Goal: Task Accomplishment & Management: Manage account settings

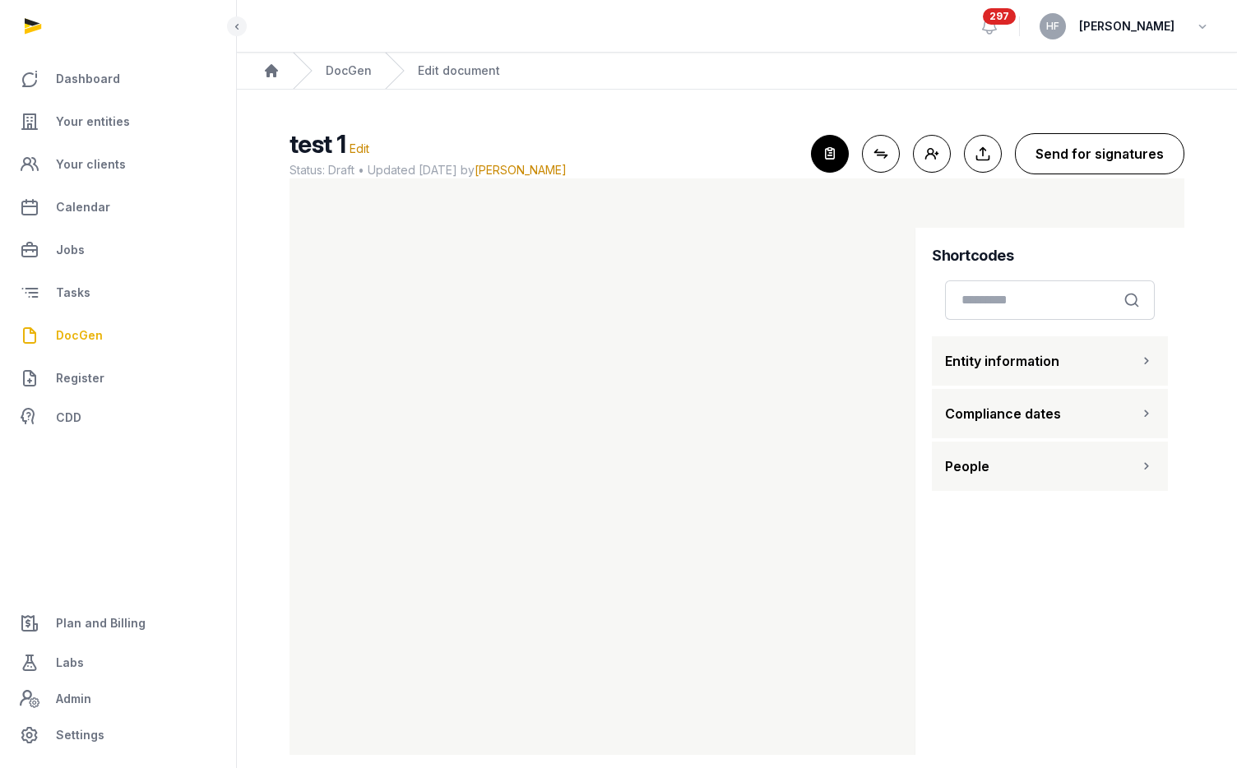
click at [1121, 155] on button "Send for signatures" at bounding box center [1099, 153] width 169 height 41
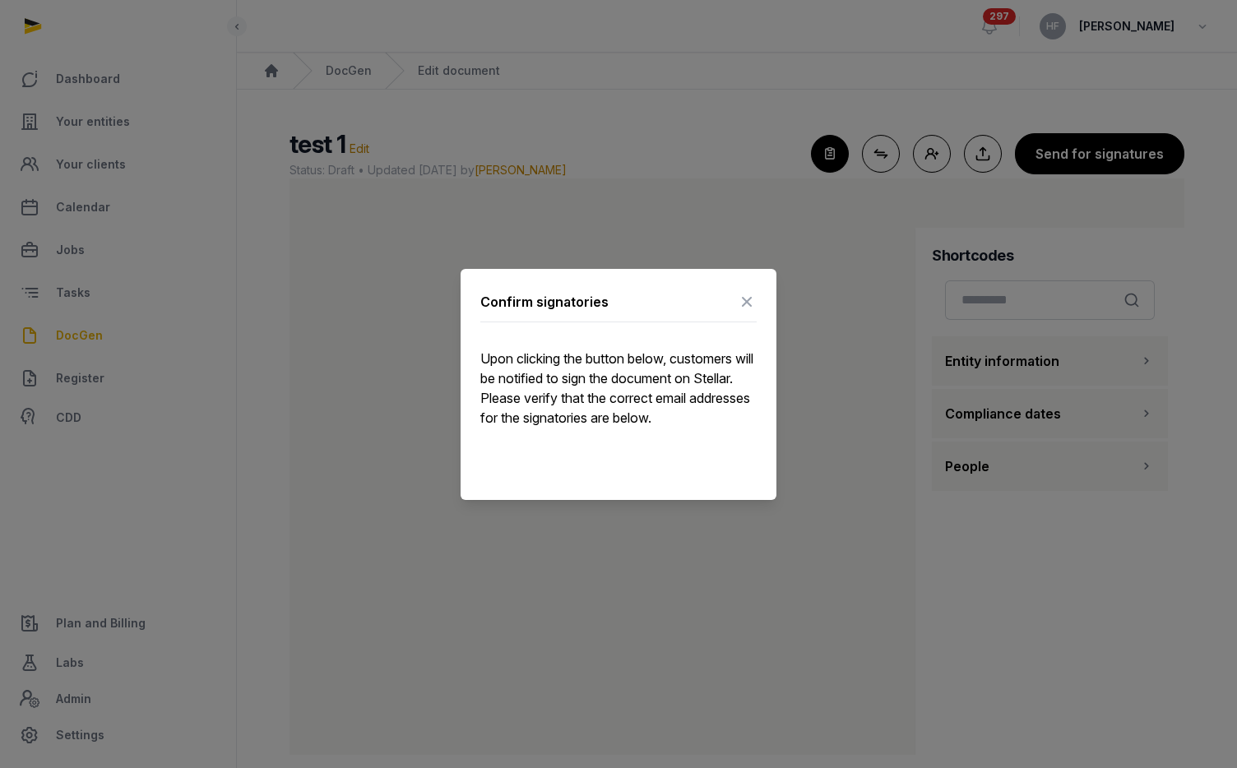
click at [750, 299] on icon at bounding box center [747, 302] width 20 height 26
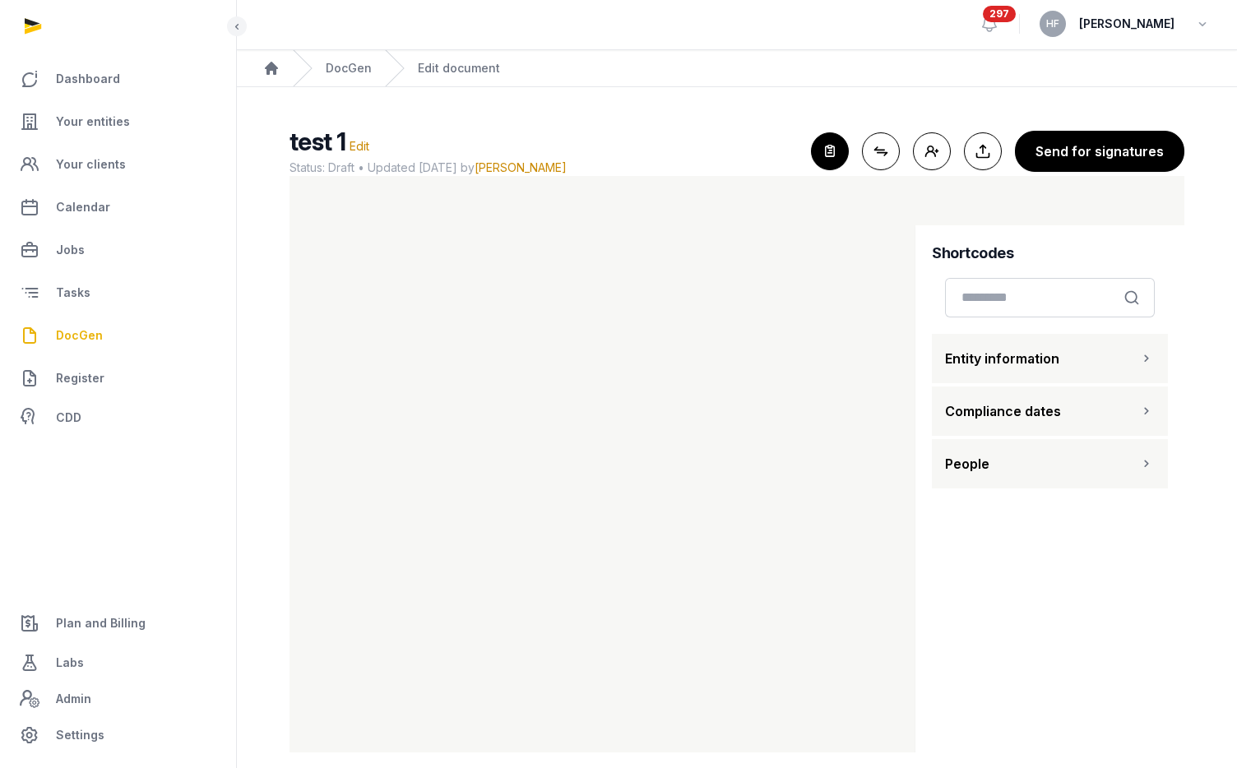
scroll to position [6, 0]
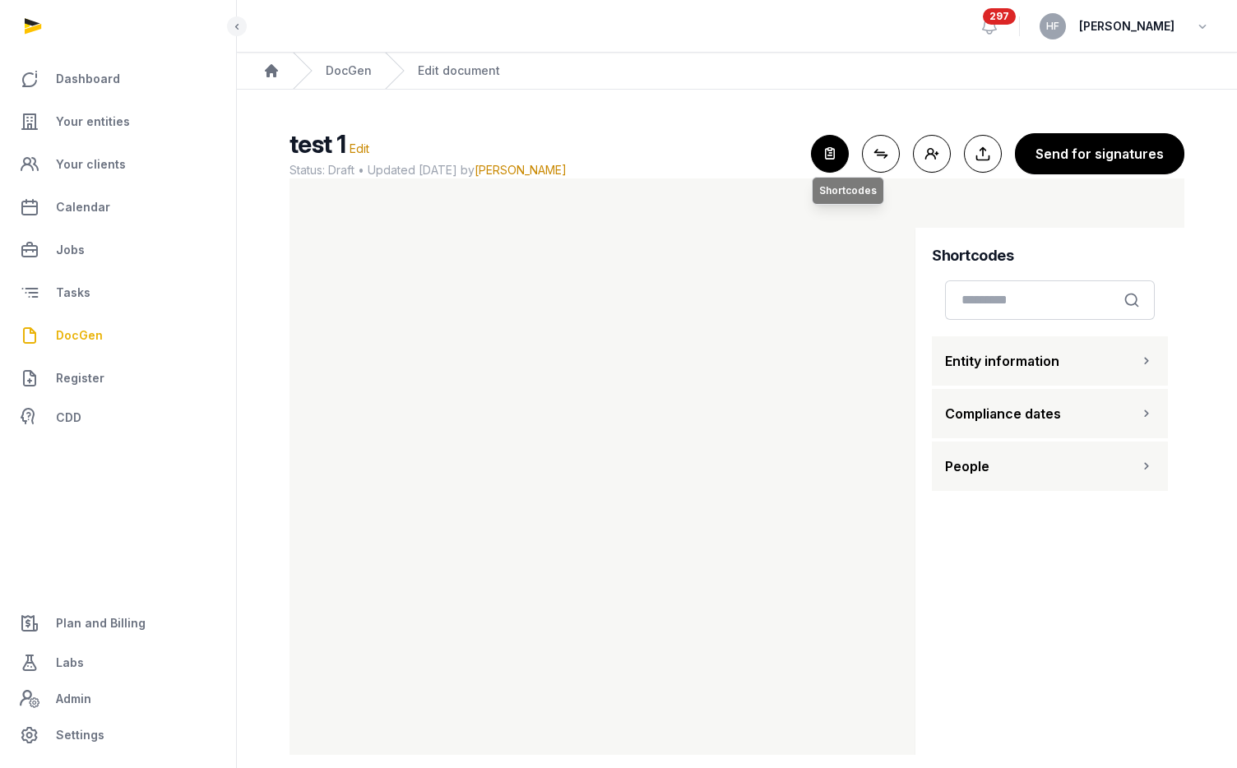
click at [829, 153] on icon "button" at bounding box center [830, 154] width 36 height 36
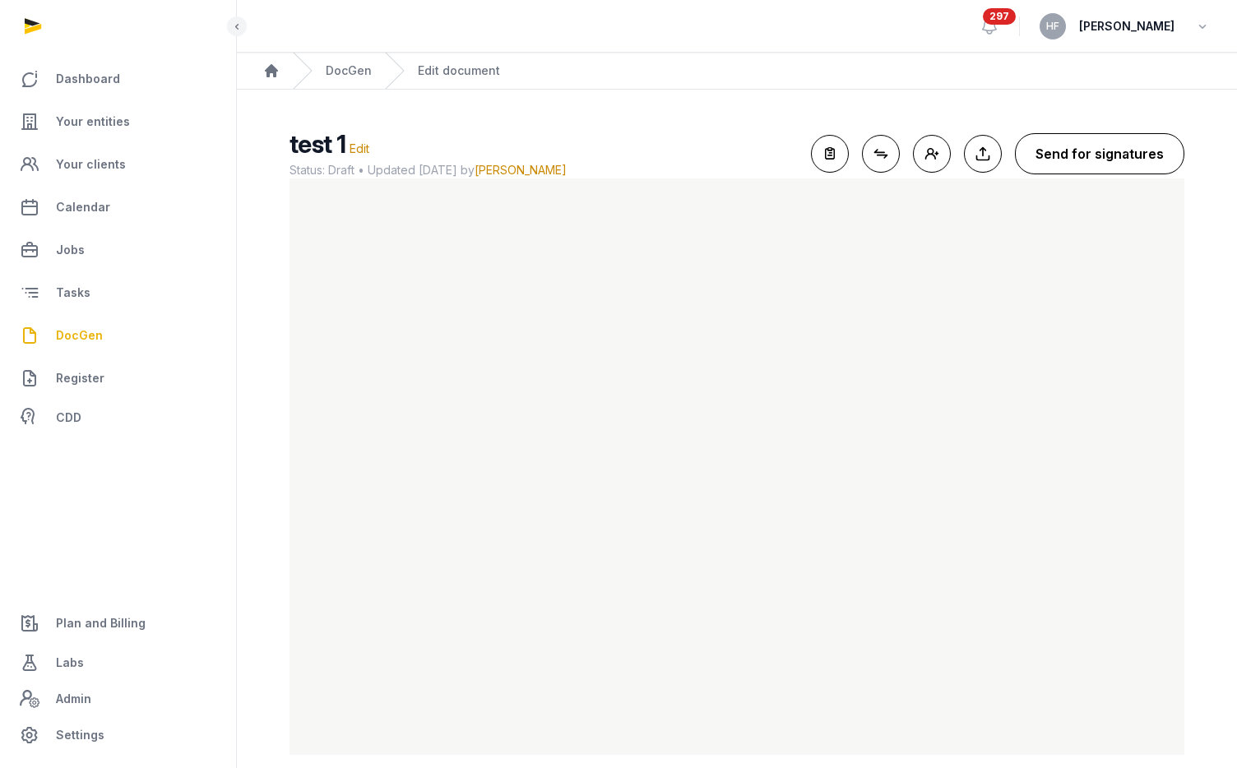
click at [1096, 160] on button "Send for signatures" at bounding box center [1099, 153] width 169 height 41
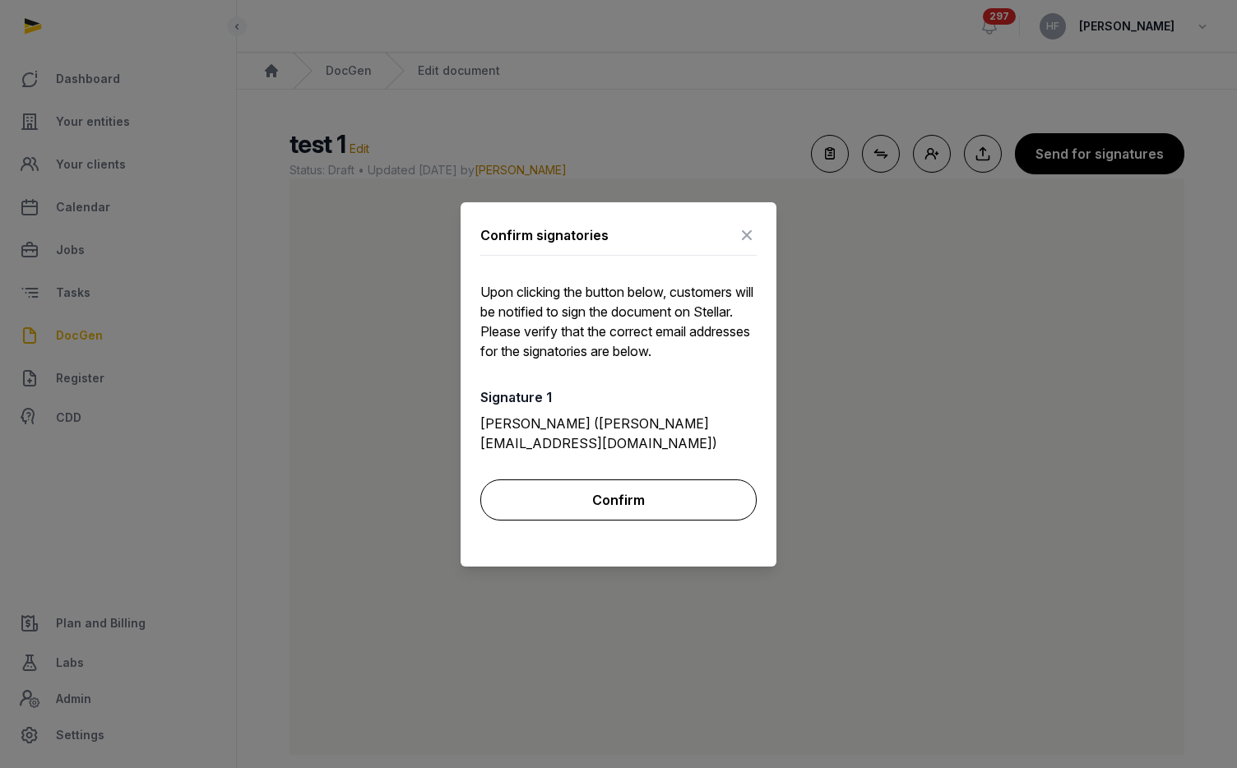
click at [646, 486] on button "Confirm" at bounding box center [618, 499] width 276 height 41
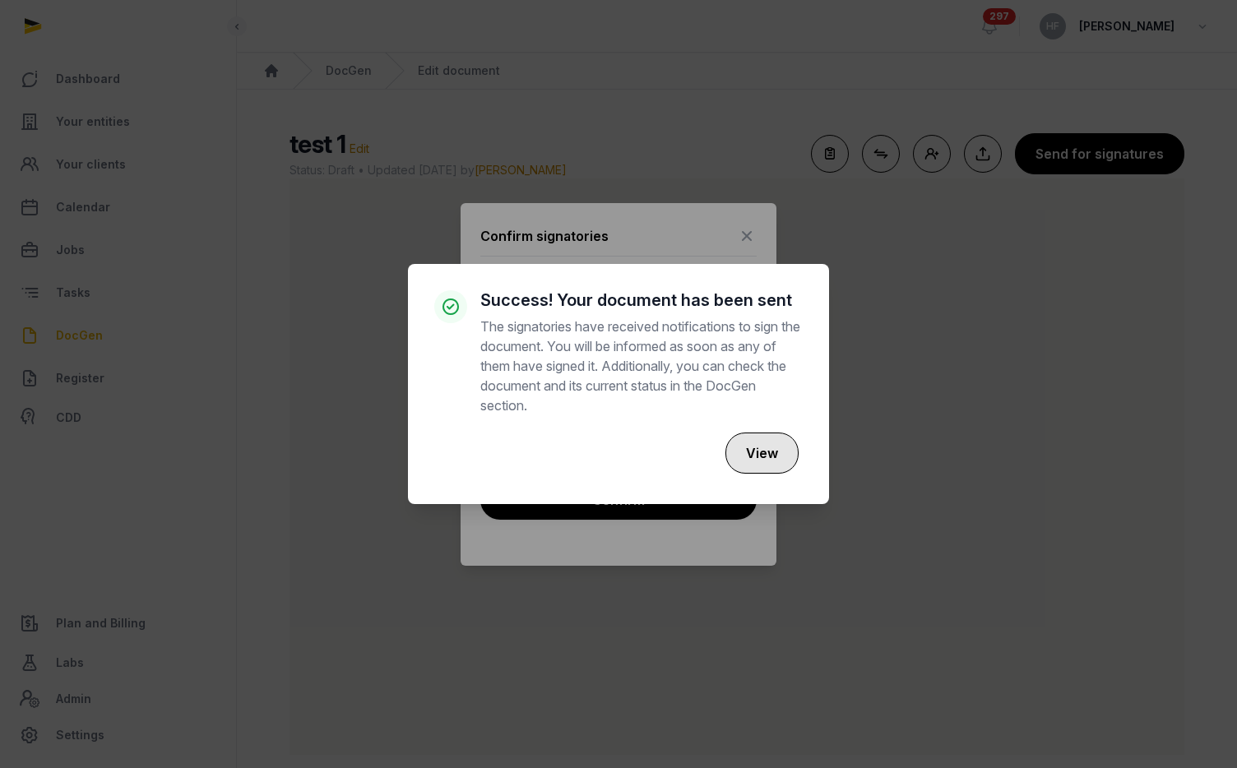
click at [771, 444] on button "View" at bounding box center [761, 453] width 73 height 41
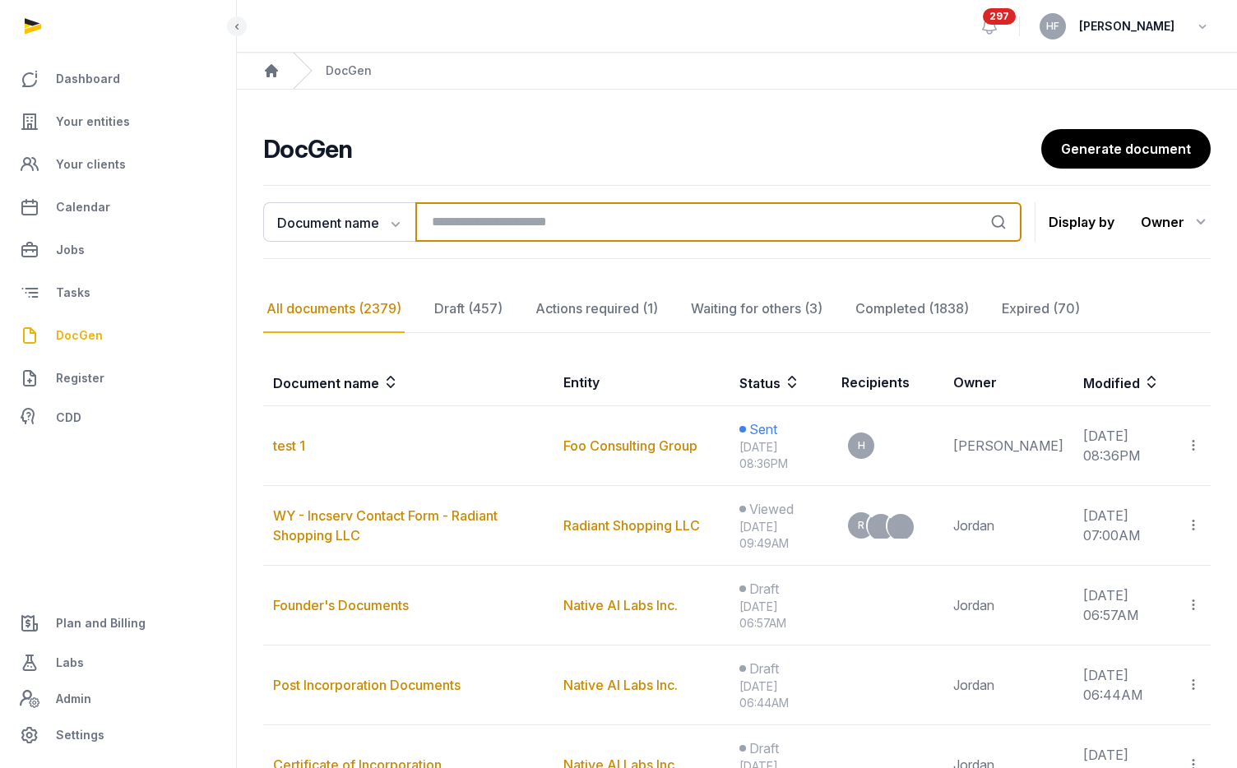
click at [484, 218] on input "search" at bounding box center [718, 221] width 606 height 39
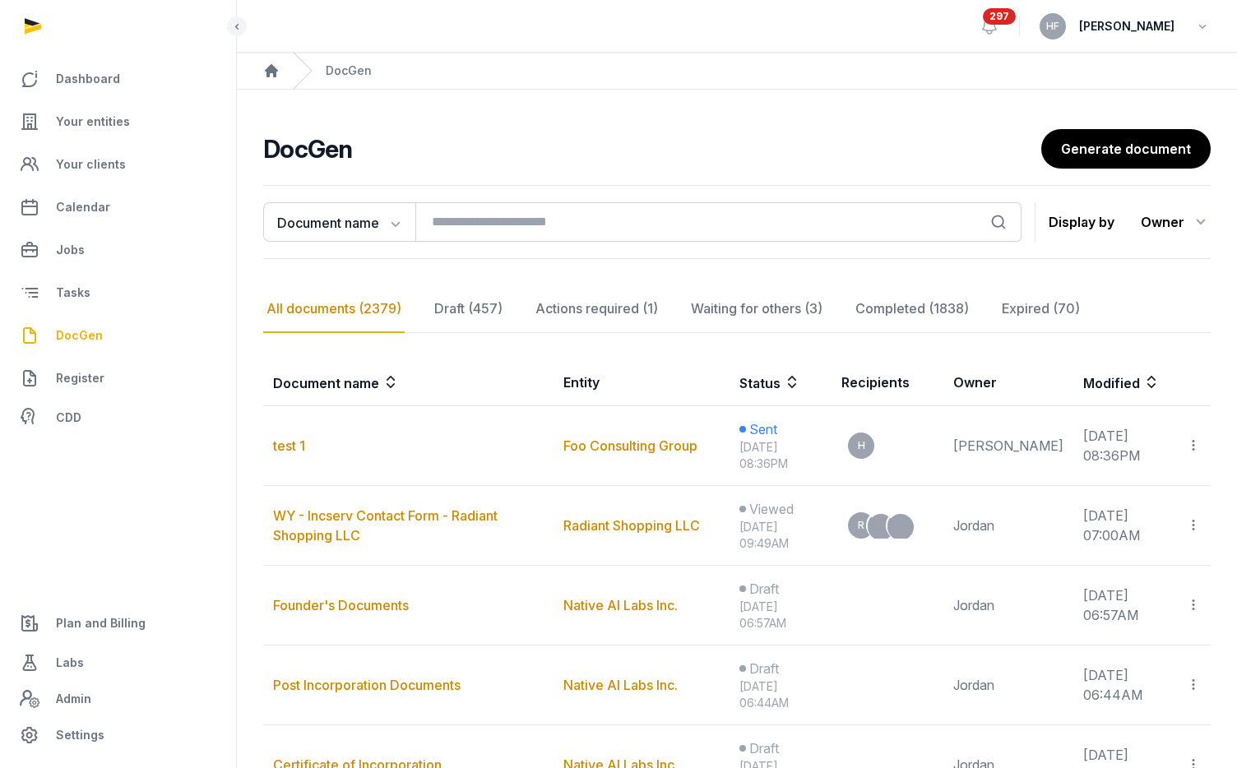
click at [1204, 204] on div "Document name Document name Entity Recipient Search Display by Owner All member…" at bounding box center [736, 222] width 947 height 74
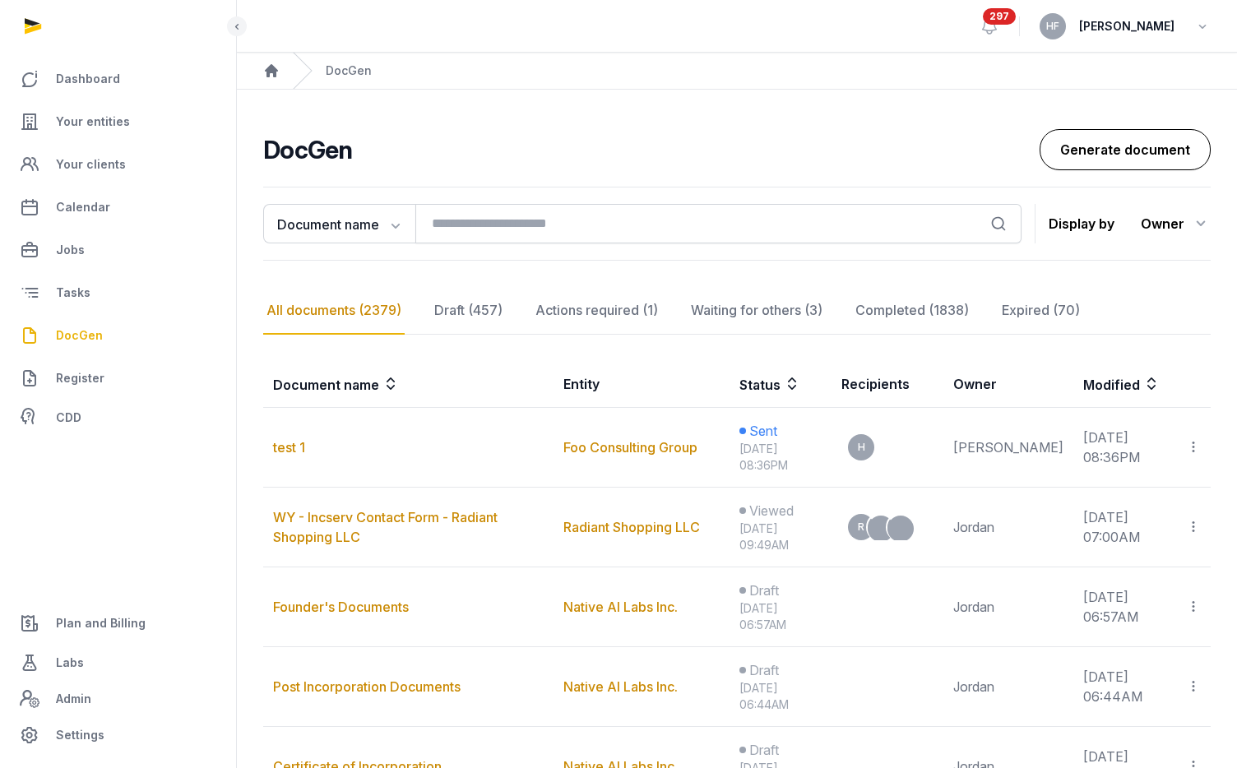
click at [1155, 155] on link "Generate document" at bounding box center [1125, 149] width 171 height 41
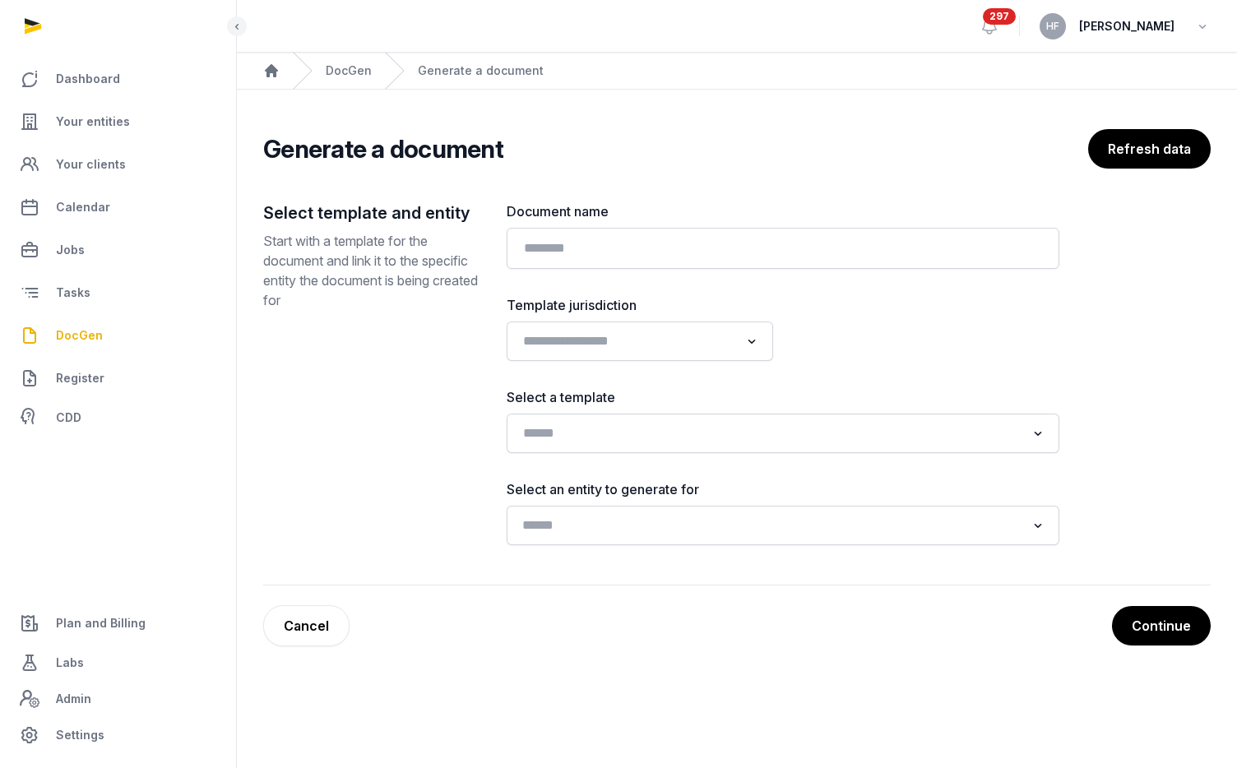
click at [632, 518] on input "Search for option" at bounding box center [771, 525] width 509 height 23
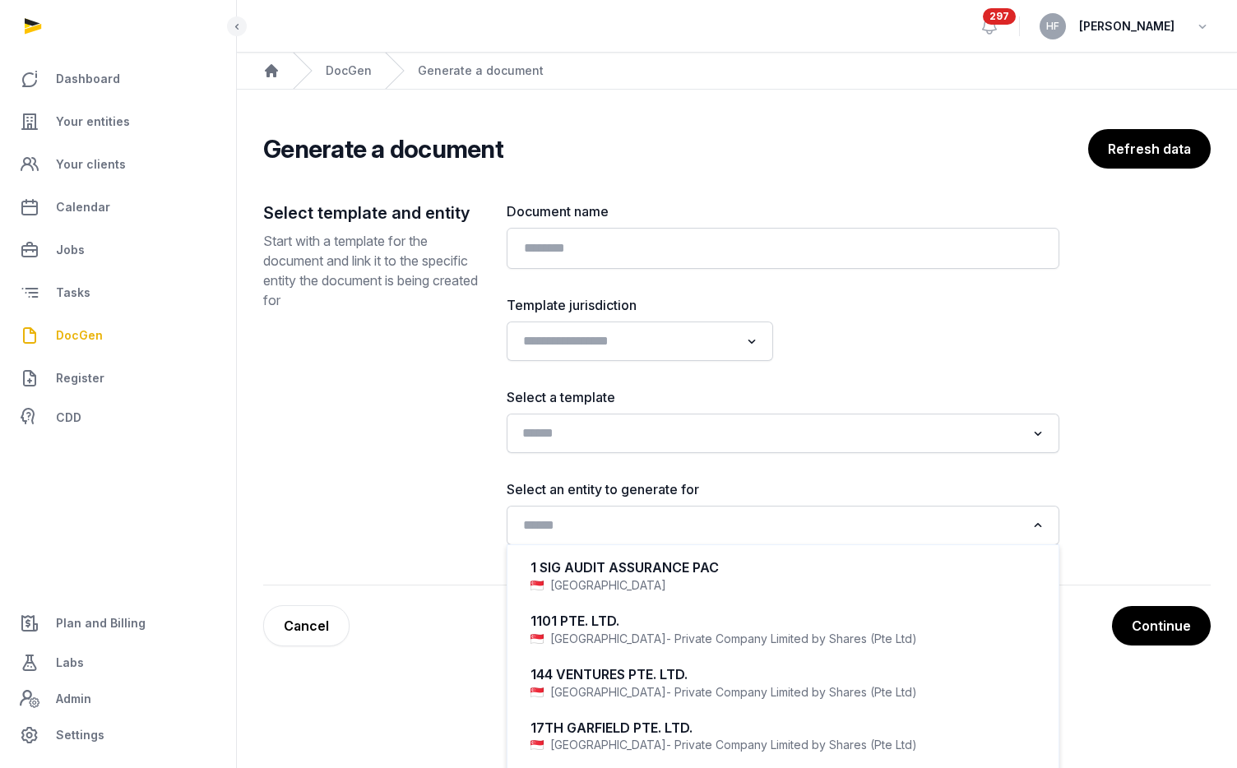
click at [674, 430] on input "Search for option" at bounding box center [771, 433] width 509 height 23
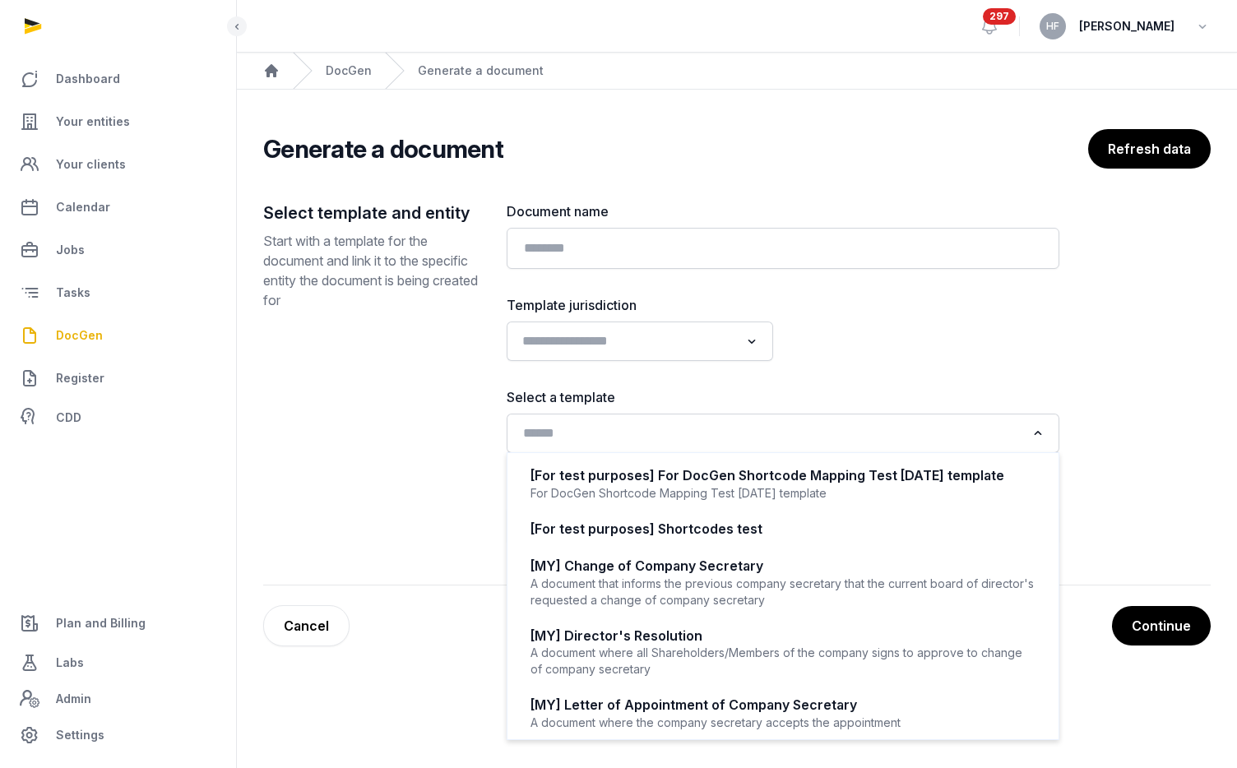
click at [690, 345] on input "Search for option" at bounding box center [628, 341] width 223 height 23
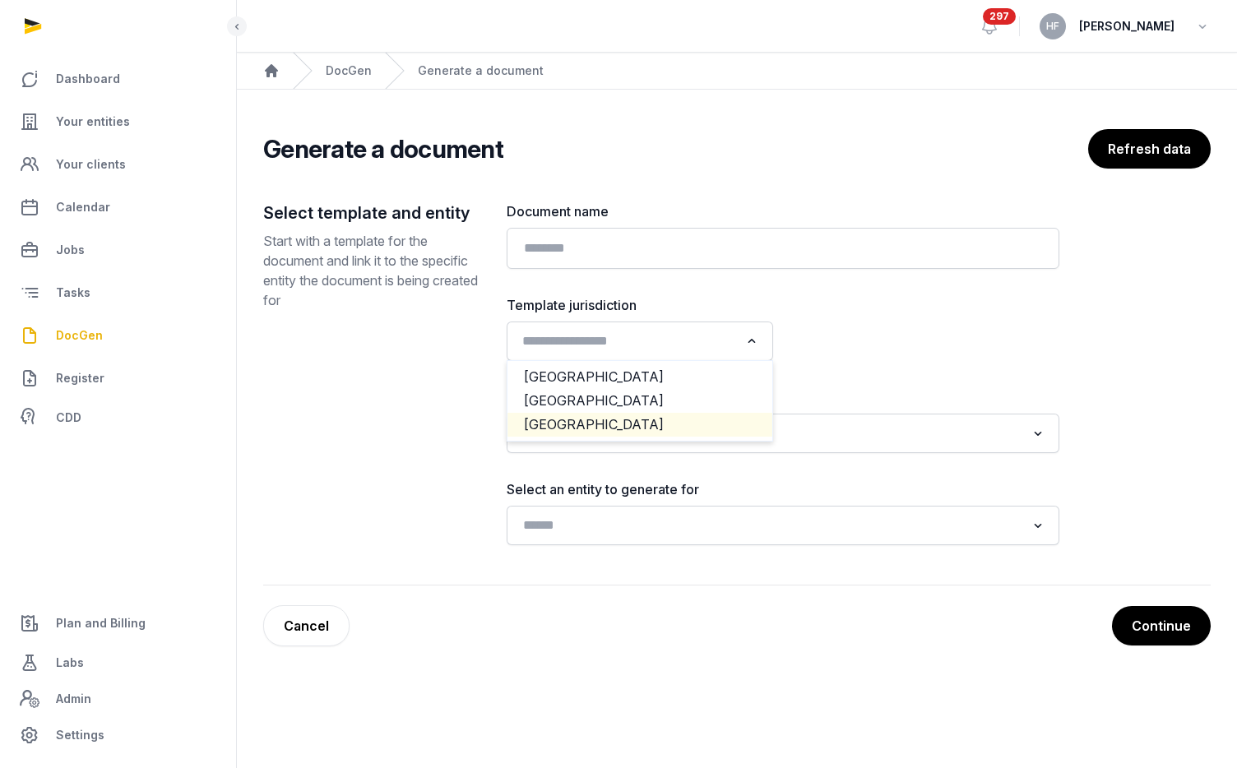
click at [586, 432] on li "[GEOGRAPHIC_DATA]" at bounding box center [639, 425] width 265 height 24
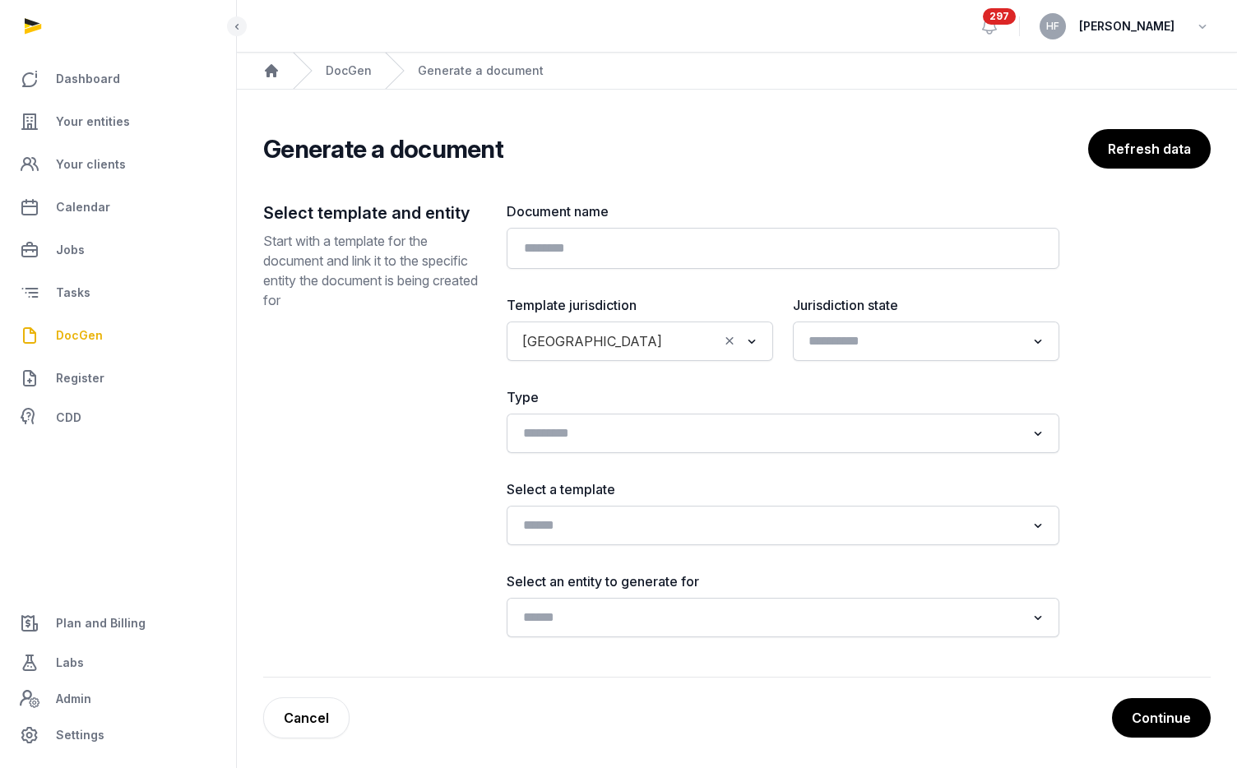
click at [852, 338] on input "Search for option" at bounding box center [914, 341] width 223 height 23
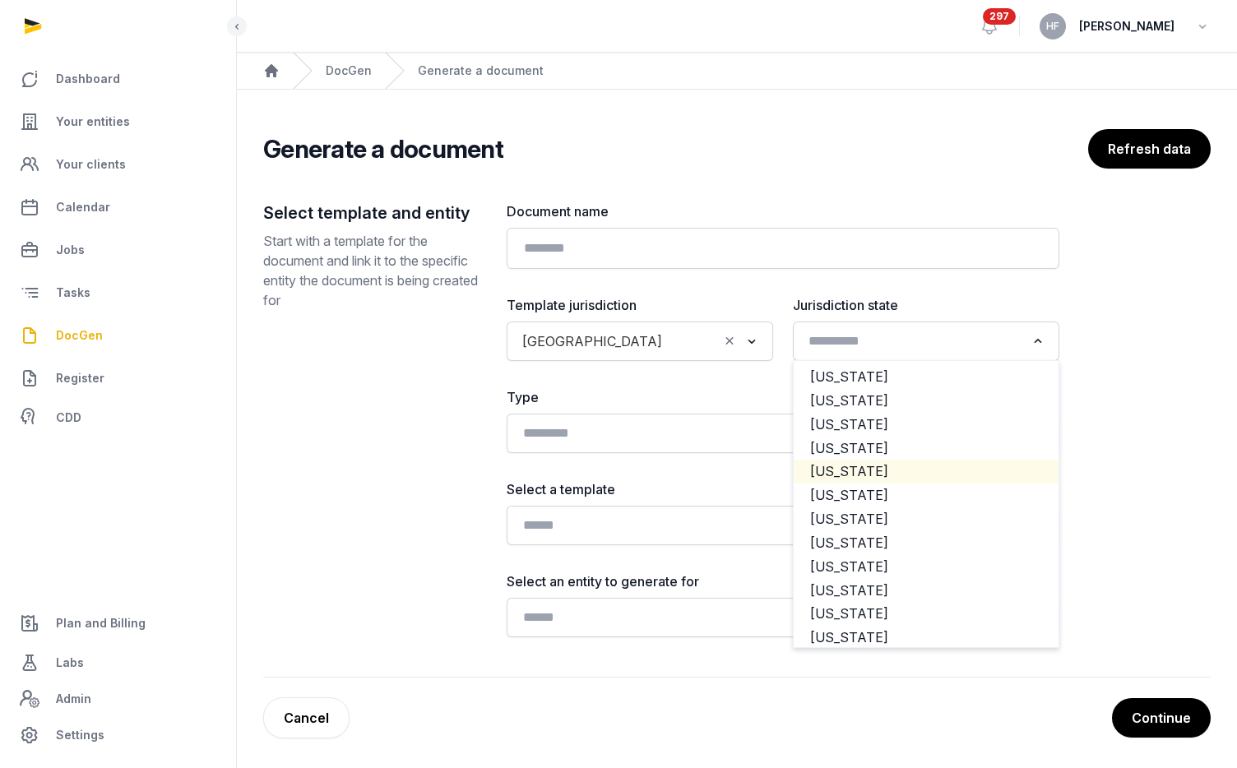
click at [826, 479] on li "[US_STATE]" at bounding box center [926, 472] width 265 height 24
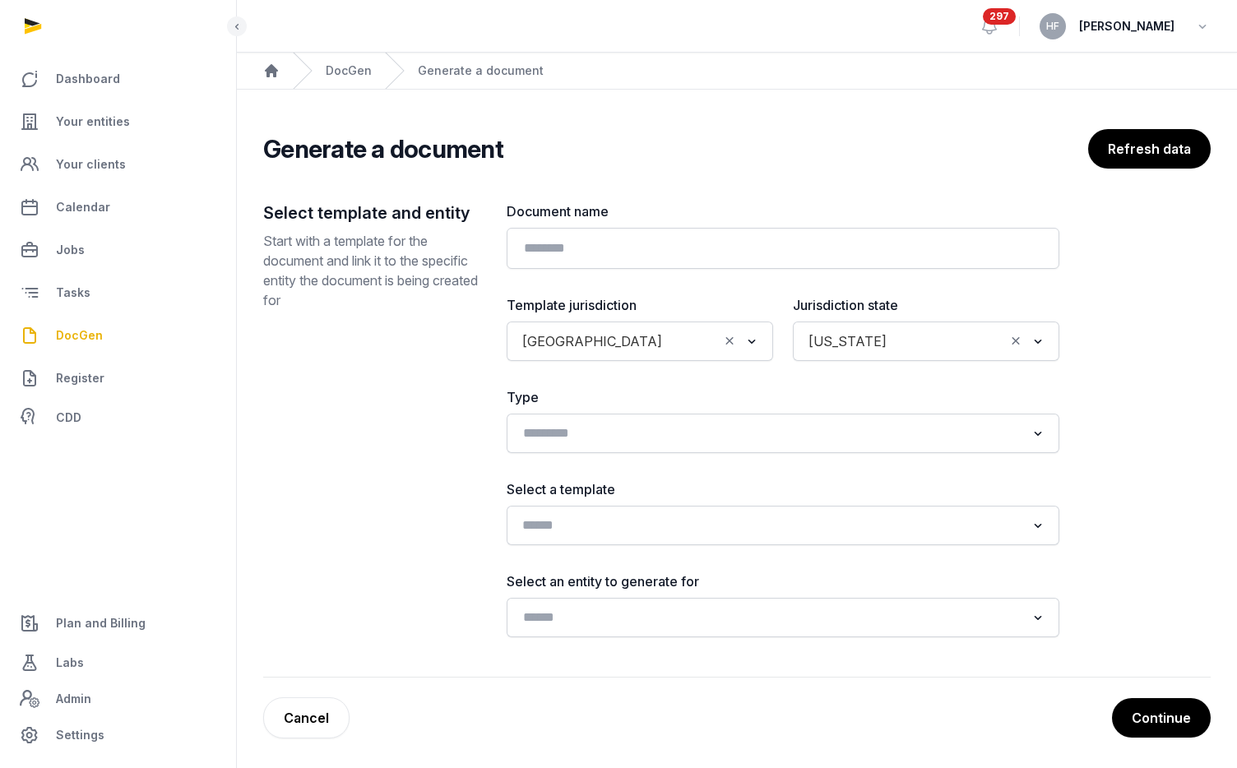
click at [591, 525] on input "Search for option" at bounding box center [771, 525] width 509 height 23
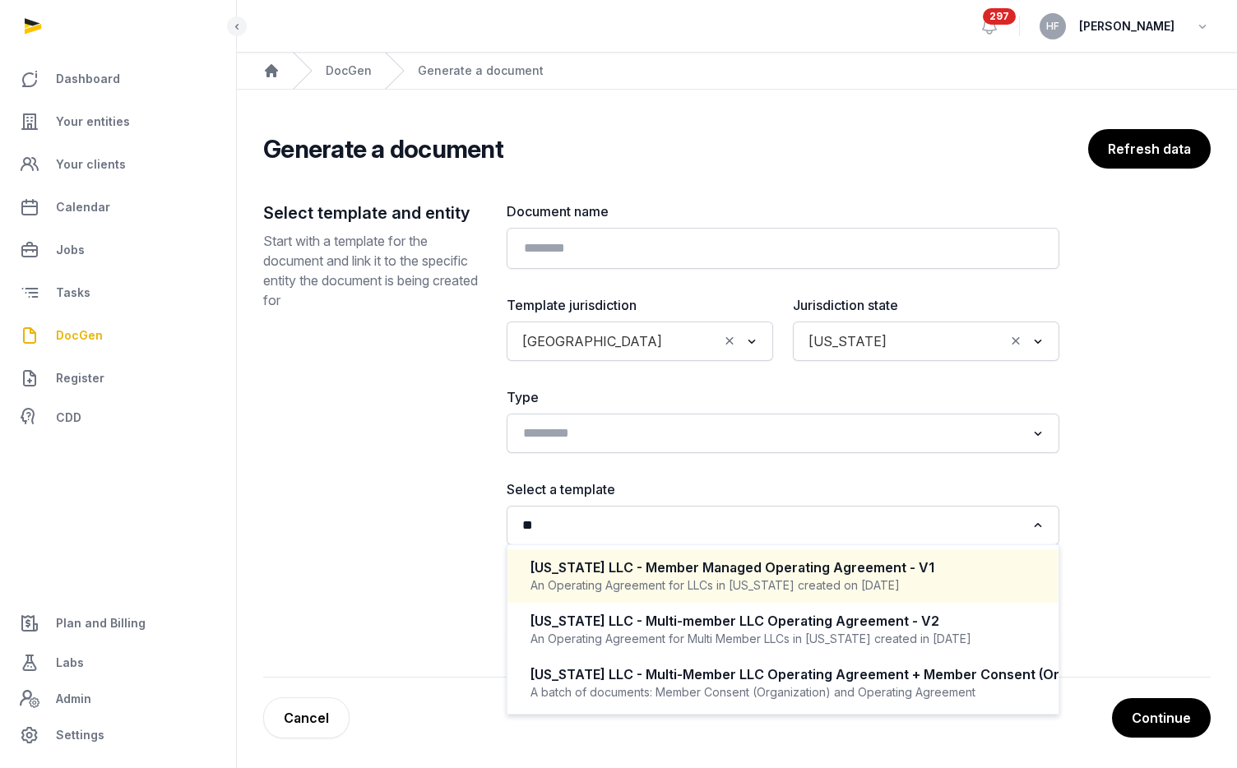
type input "*"
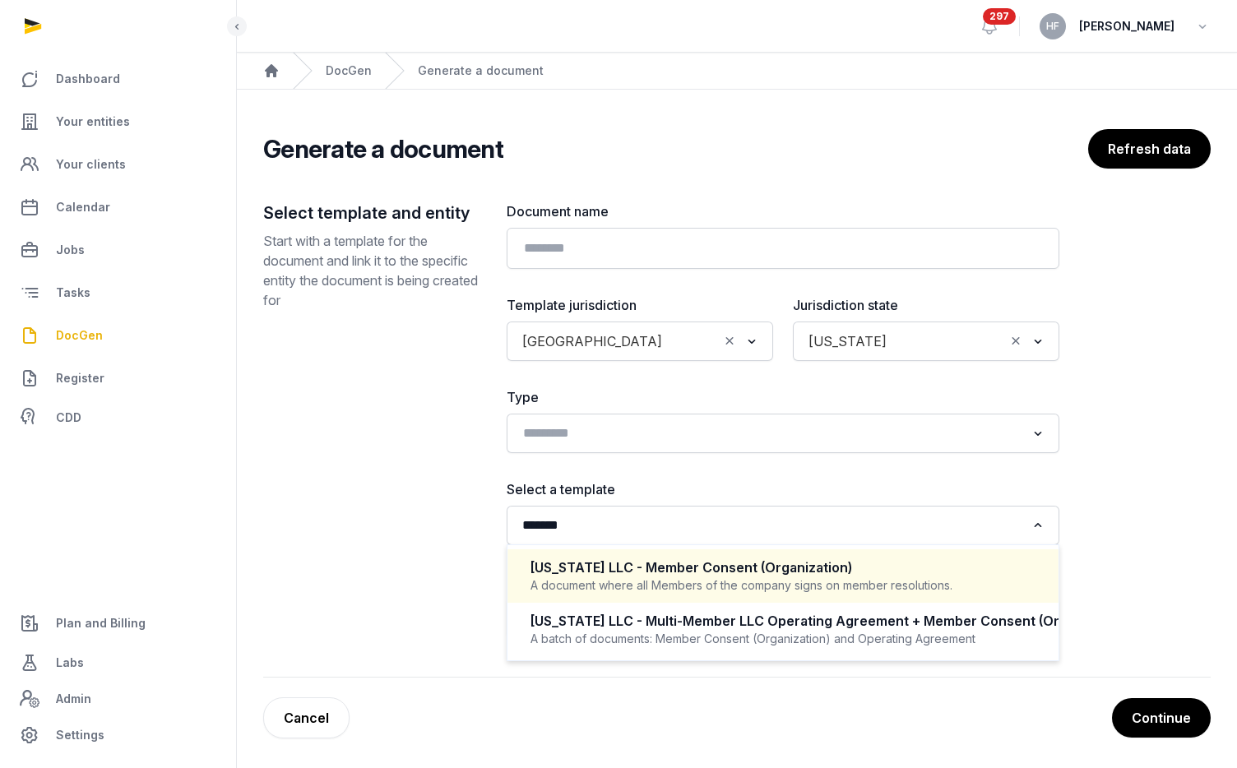
click at [831, 583] on div "A document where all Members of the company signs on member resolutions." at bounding box center [782, 585] width 505 height 16
type input "*******"
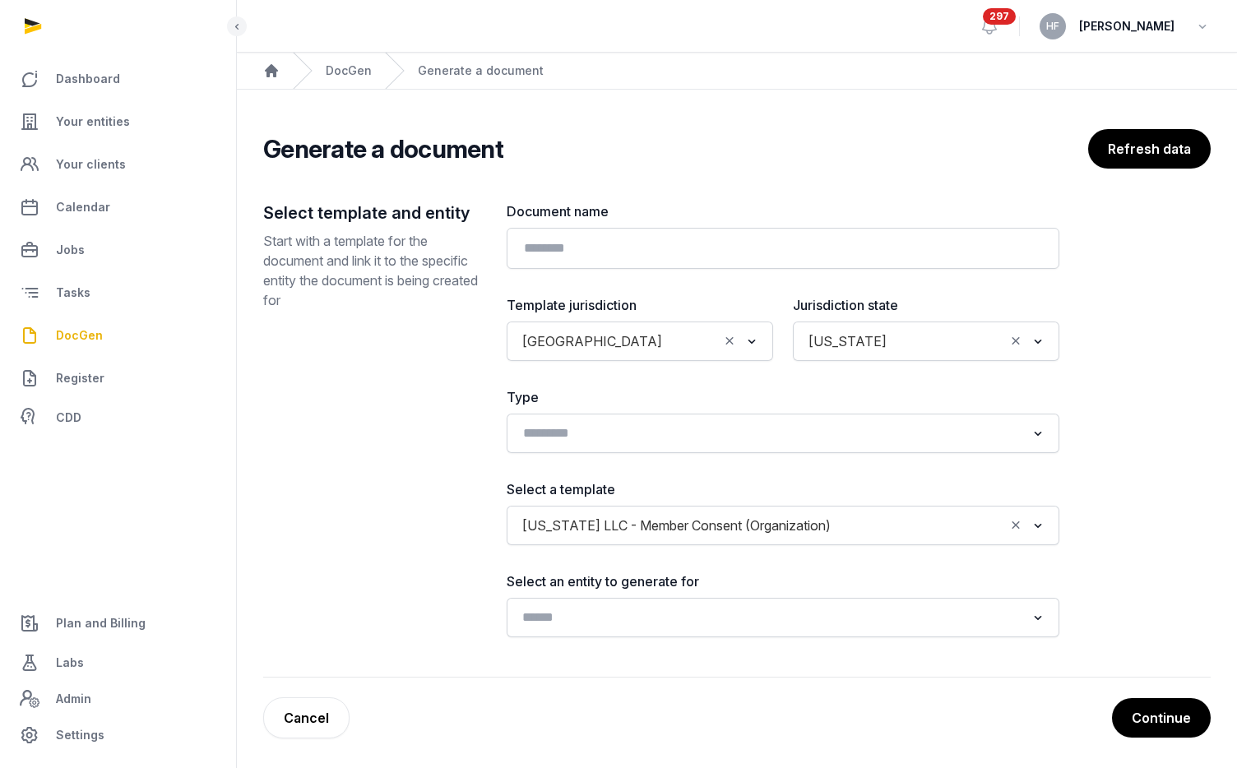
click at [733, 609] on input "Search for option" at bounding box center [771, 617] width 509 height 23
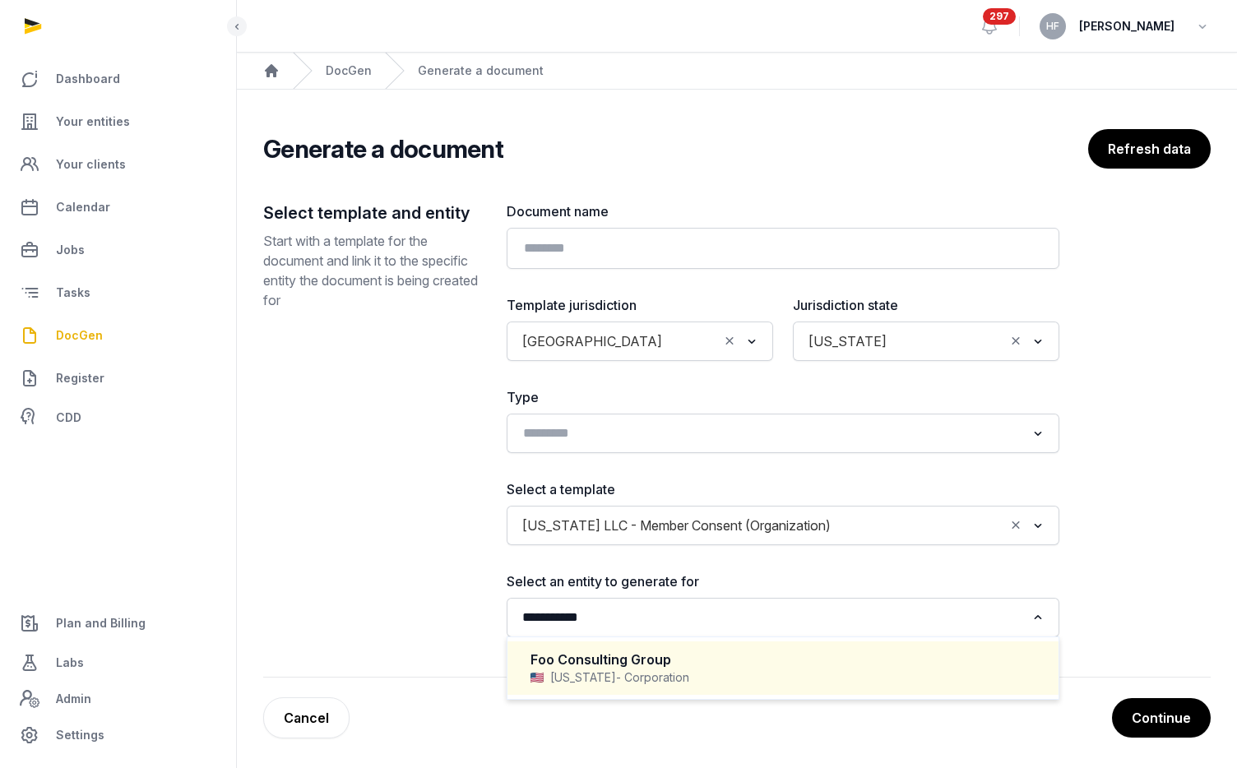
click at [669, 660] on div "Foo Consulting Group" at bounding box center [782, 660] width 505 height 19
type input "**********"
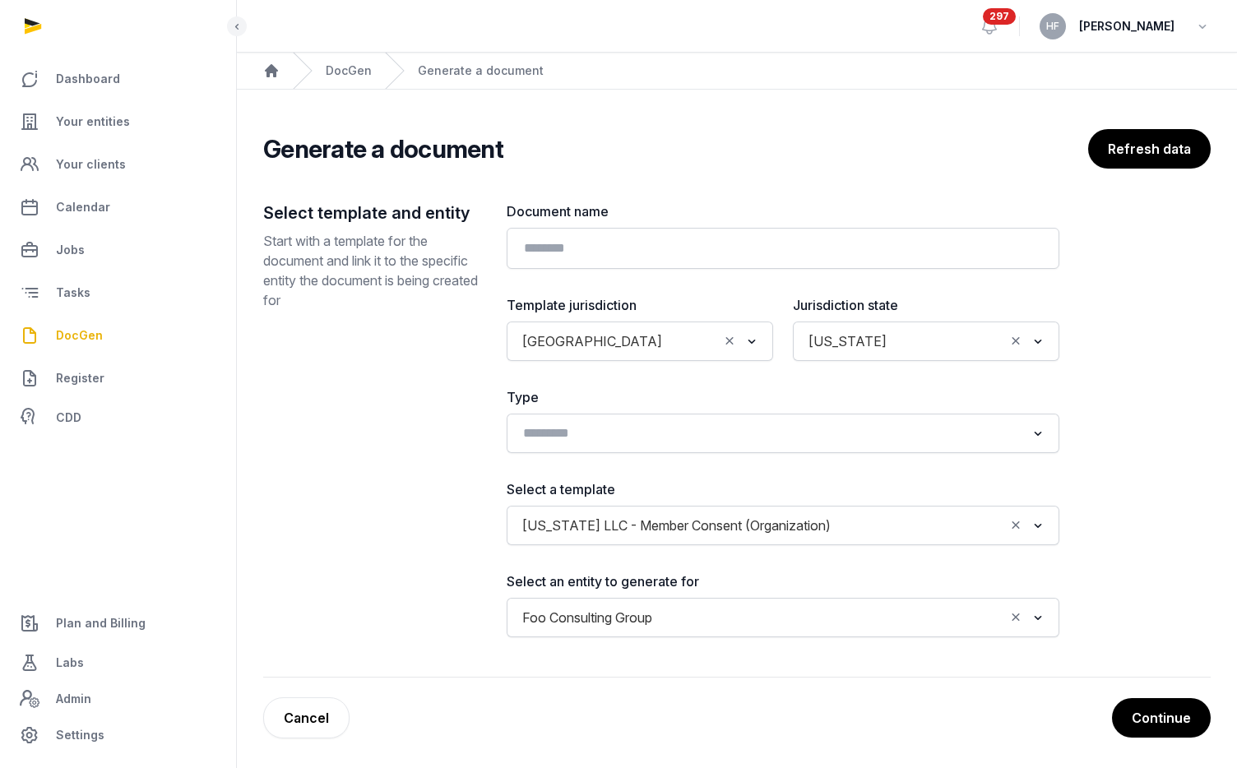
click at [1150, 715] on button "Continue" at bounding box center [1161, 717] width 99 height 39
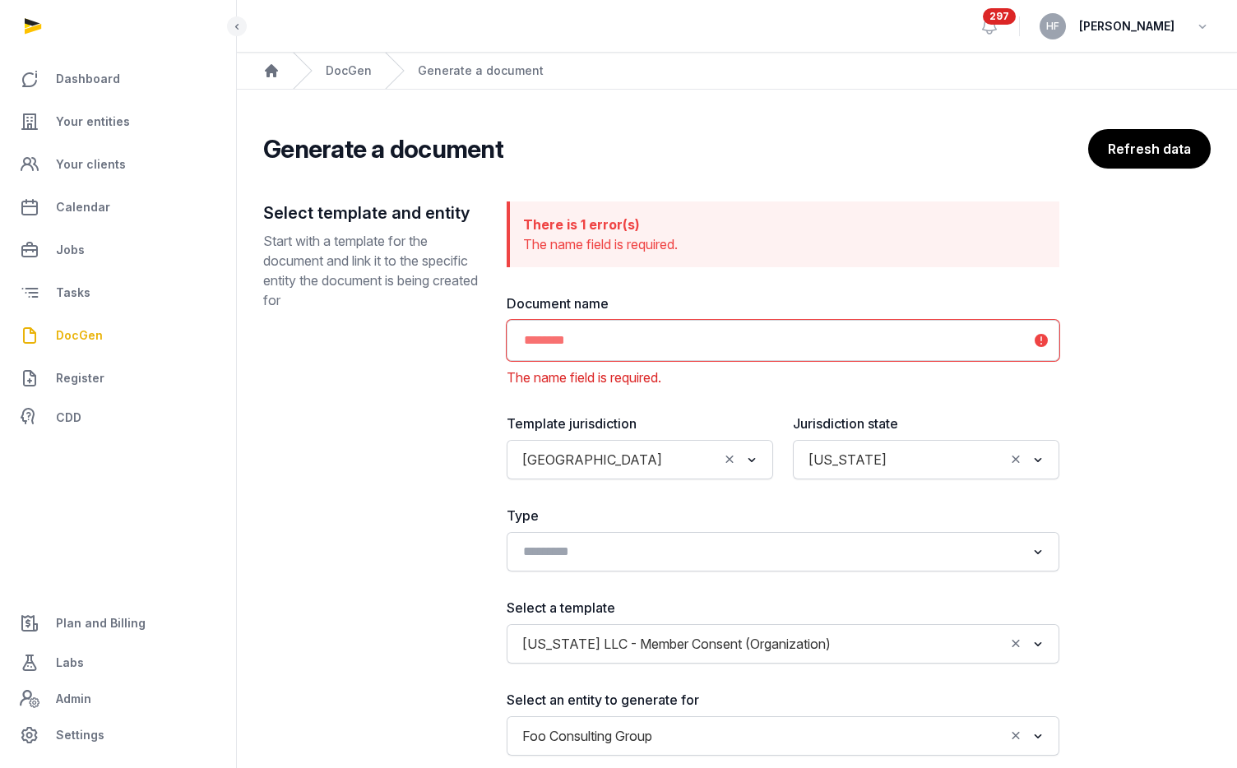
click at [730, 335] on input "text" at bounding box center [783, 340] width 553 height 41
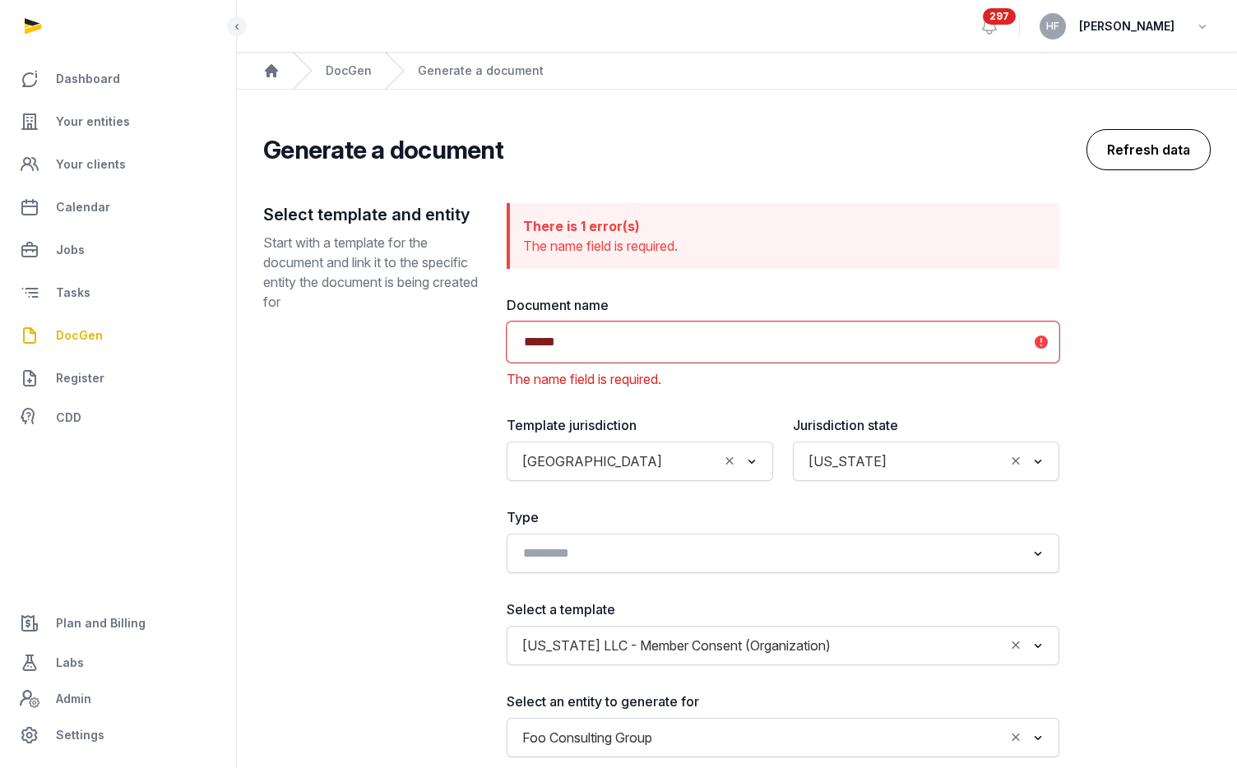
type input "******"
click at [1131, 148] on button "Refresh data" at bounding box center [1149, 148] width 123 height 39
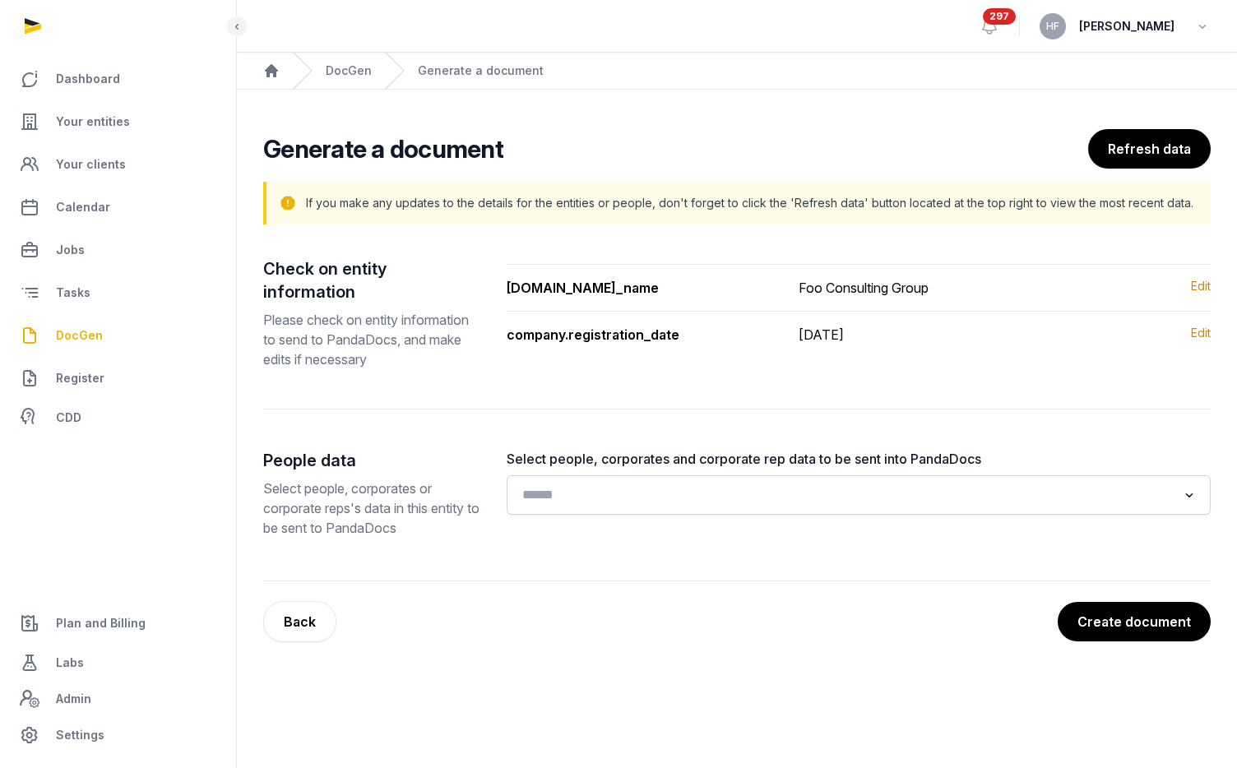
click at [933, 480] on div "Search for option" at bounding box center [847, 493] width 664 height 26
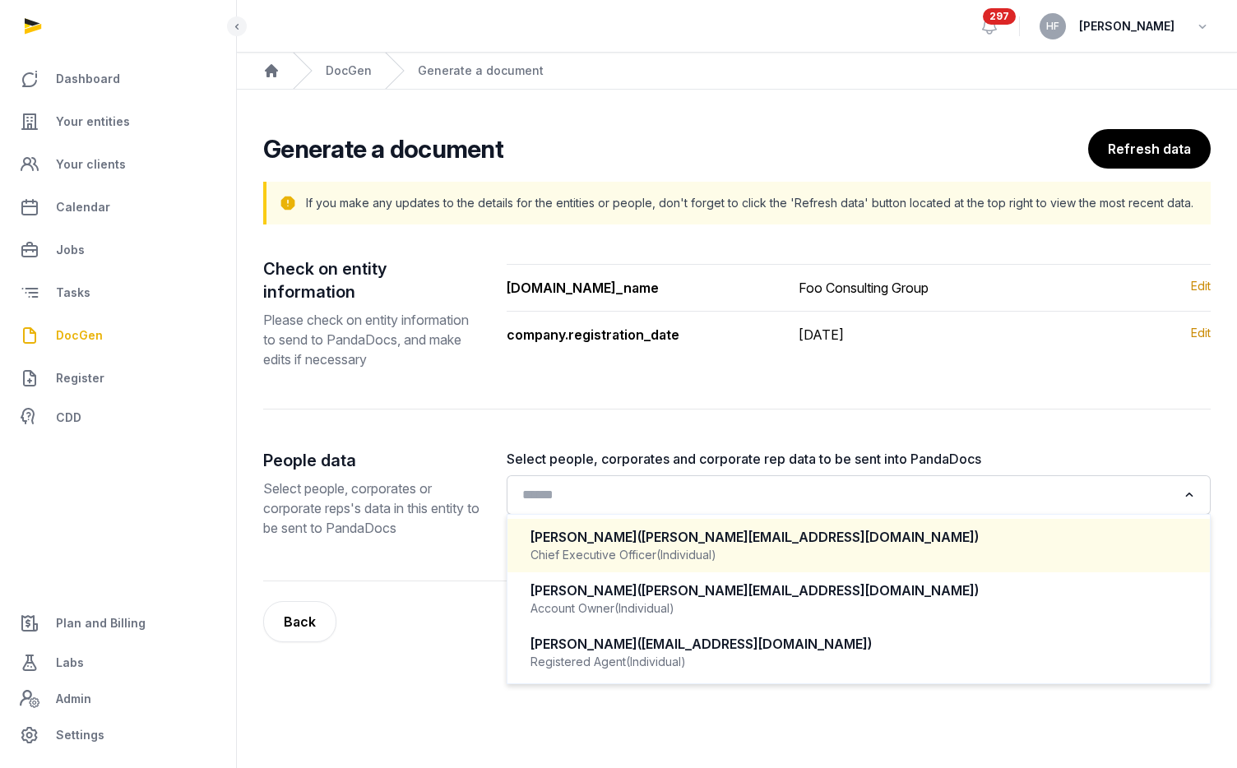
drag, startPoint x: 713, startPoint y: 517, endPoint x: 716, endPoint y: 526, distance: 9.6
click at [716, 526] on div "[PERSON_NAME] ([PERSON_NAME][EMAIL_ADDRESS][DOMAIN_NAME]) Chief Executive Offic…" at bounding box center [858, 545] width 669 height 49
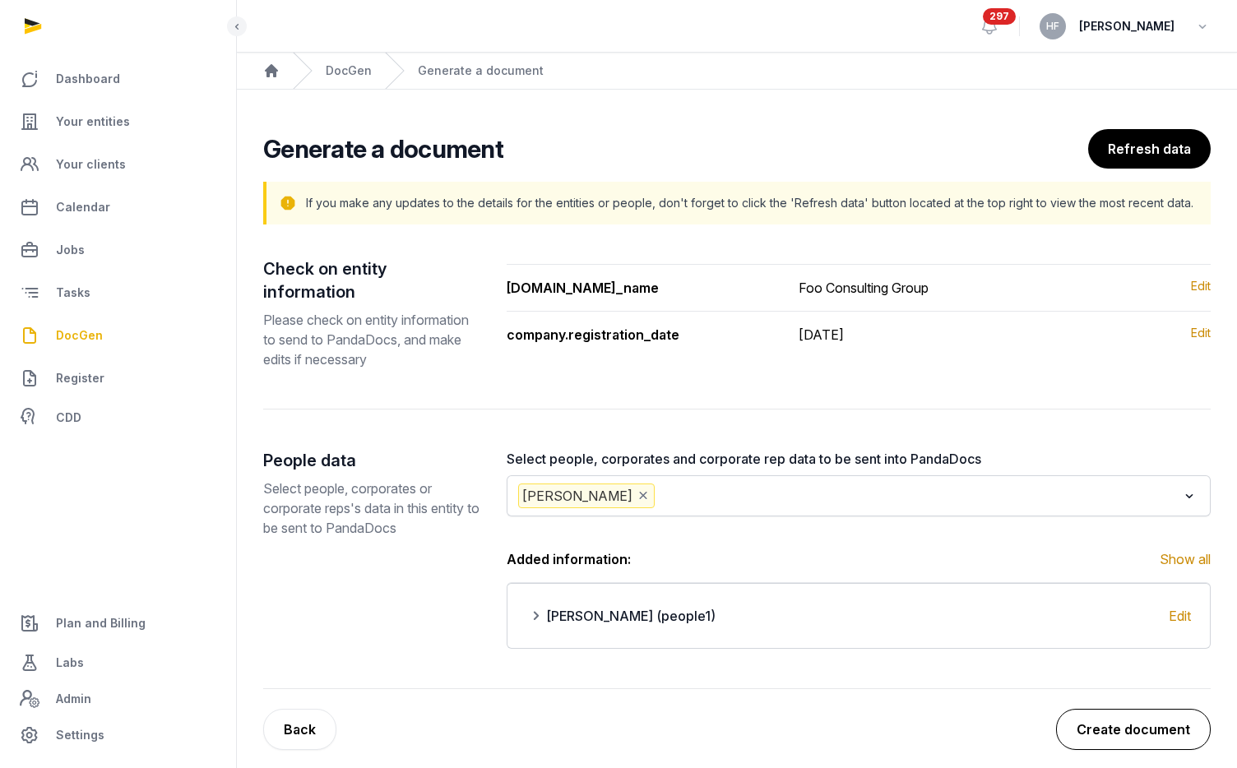
click at [1096, 709] on button "Create document" at bounding box center [1133, 729] width 155 height 41
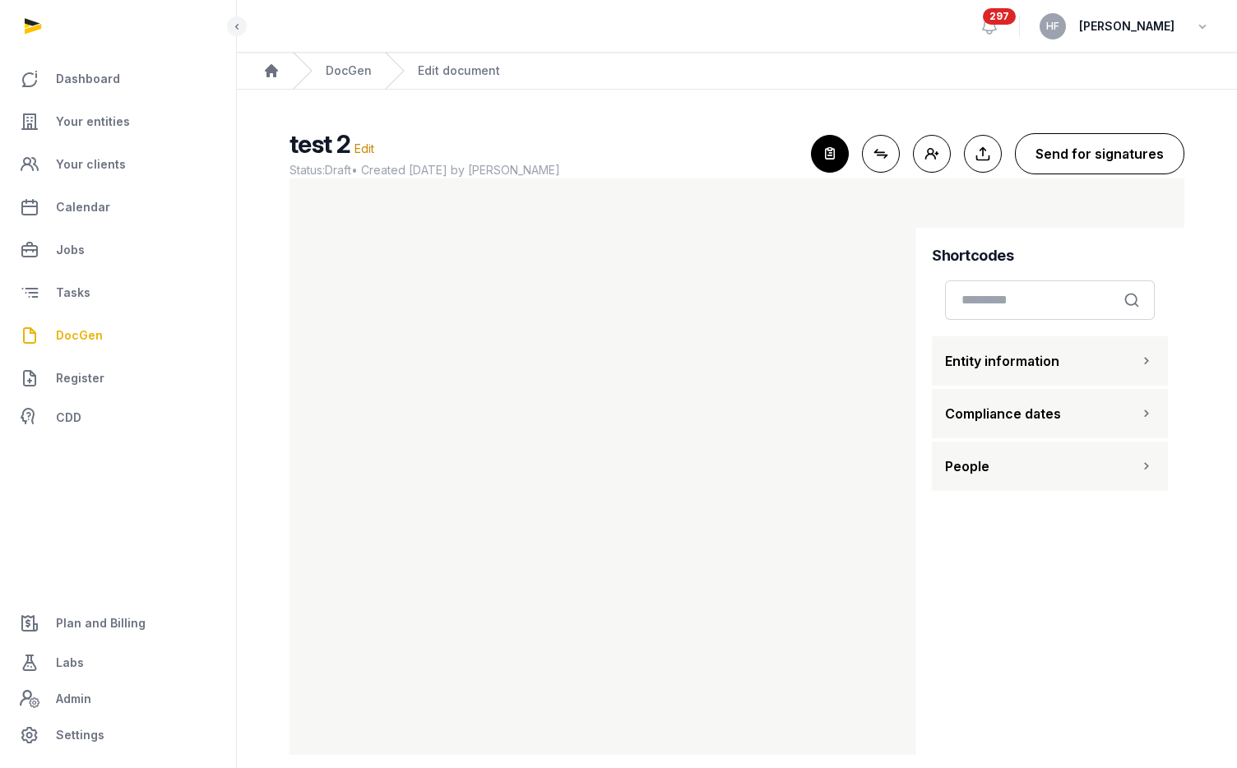
click at [1114, 164] on button "Send for signatures" at bounding box center [1099, 153] width 169 height 41
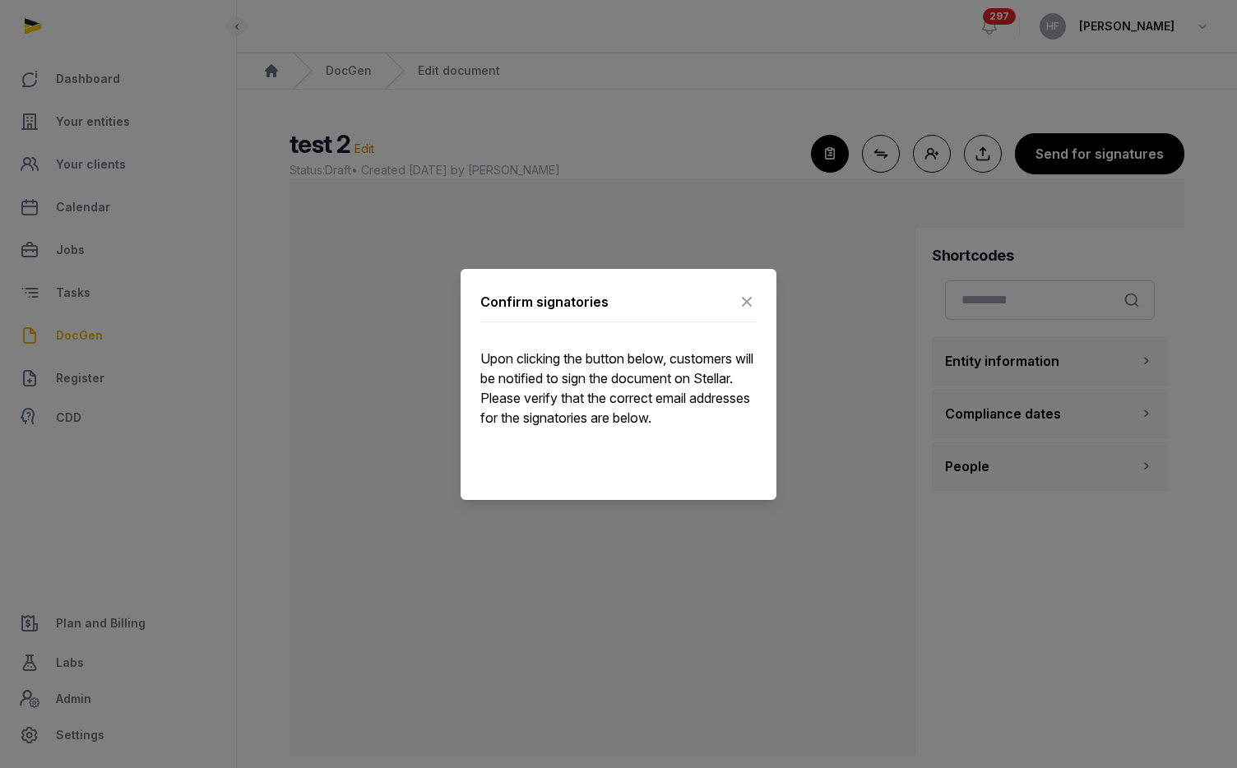
click at [748, 299] on icon at bounding box center [747, 302] width 20 height 26
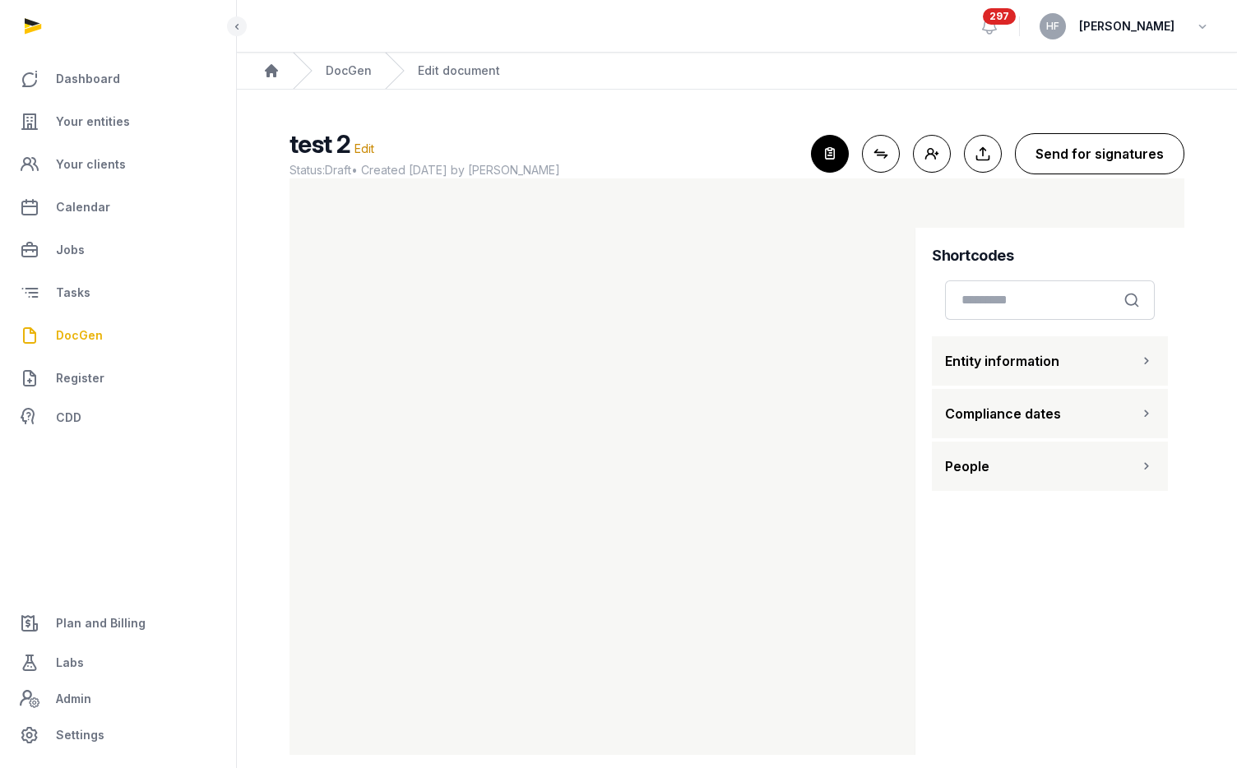
click at [1125, 152] on button "Send for signatures" at bounding box center [1099, 153] width 169 height 41
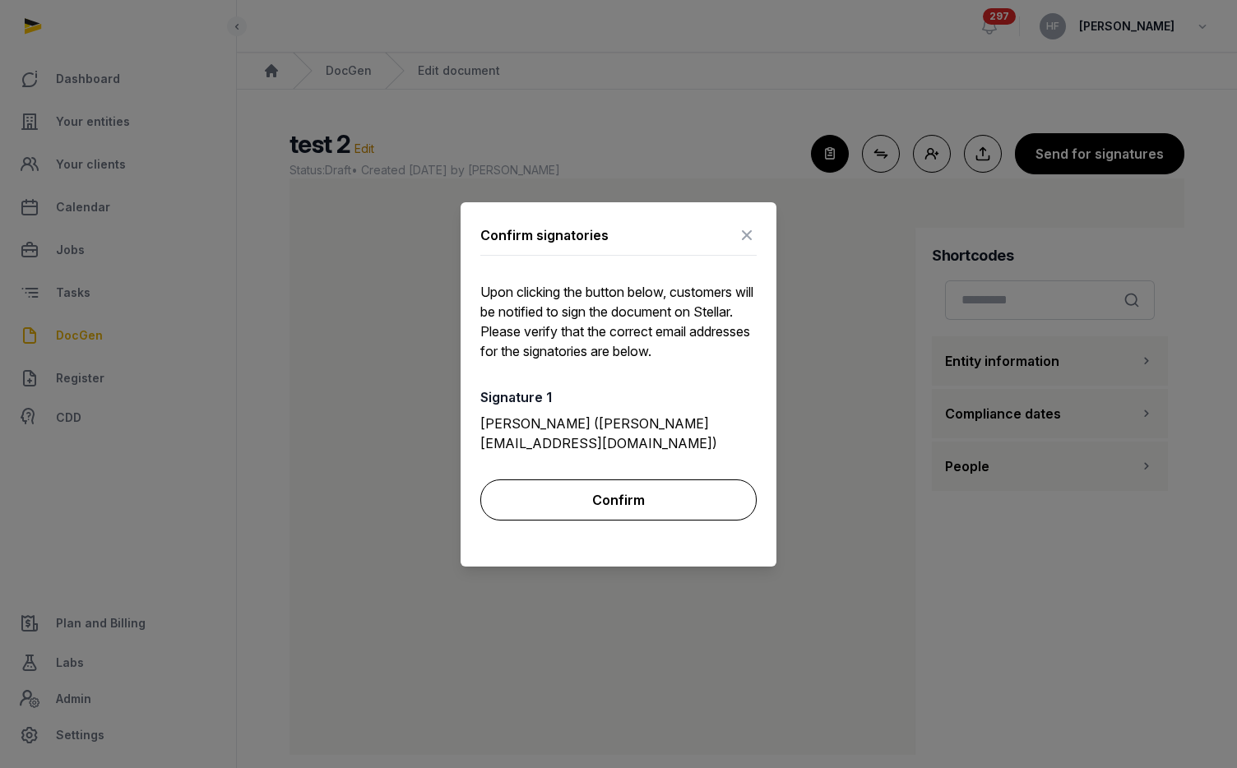
click at [643, 488] on button "Confirm" at bounding box center [618, 499] width 276 height 41
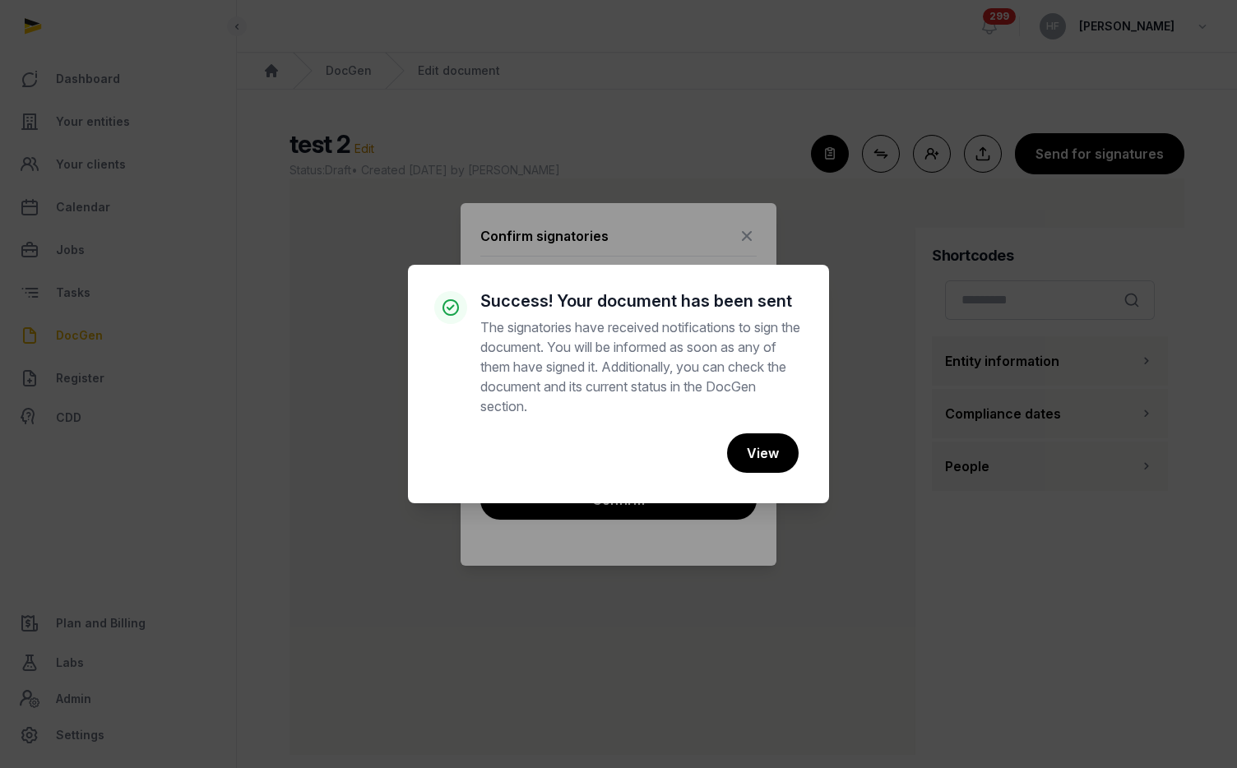
click at [753, 445] on button "View" at bounding box center [763, 452] width 72 height 39
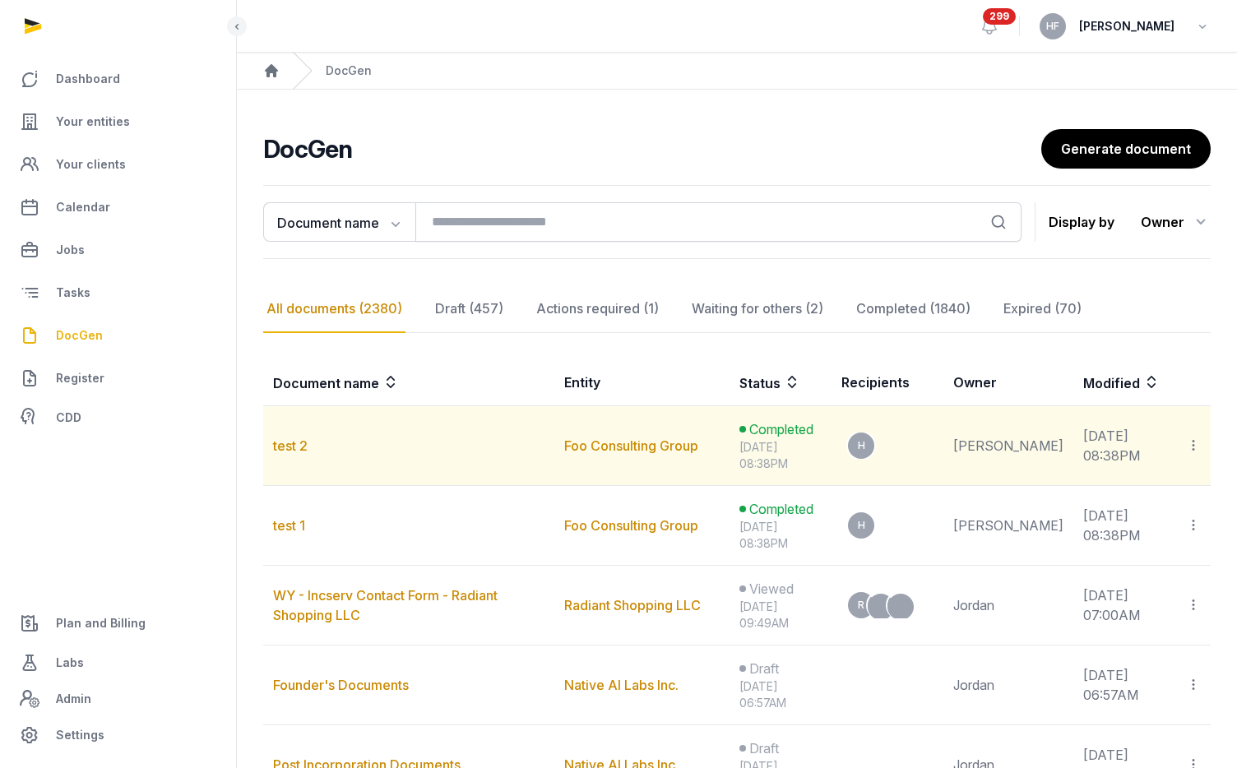
click at [1197, 444] on icon at bounding box center [1193, 445] width 15 height 17
click at [1116, 549] on div "Delete" at bounding box center [1095, 556] width 211 height 33
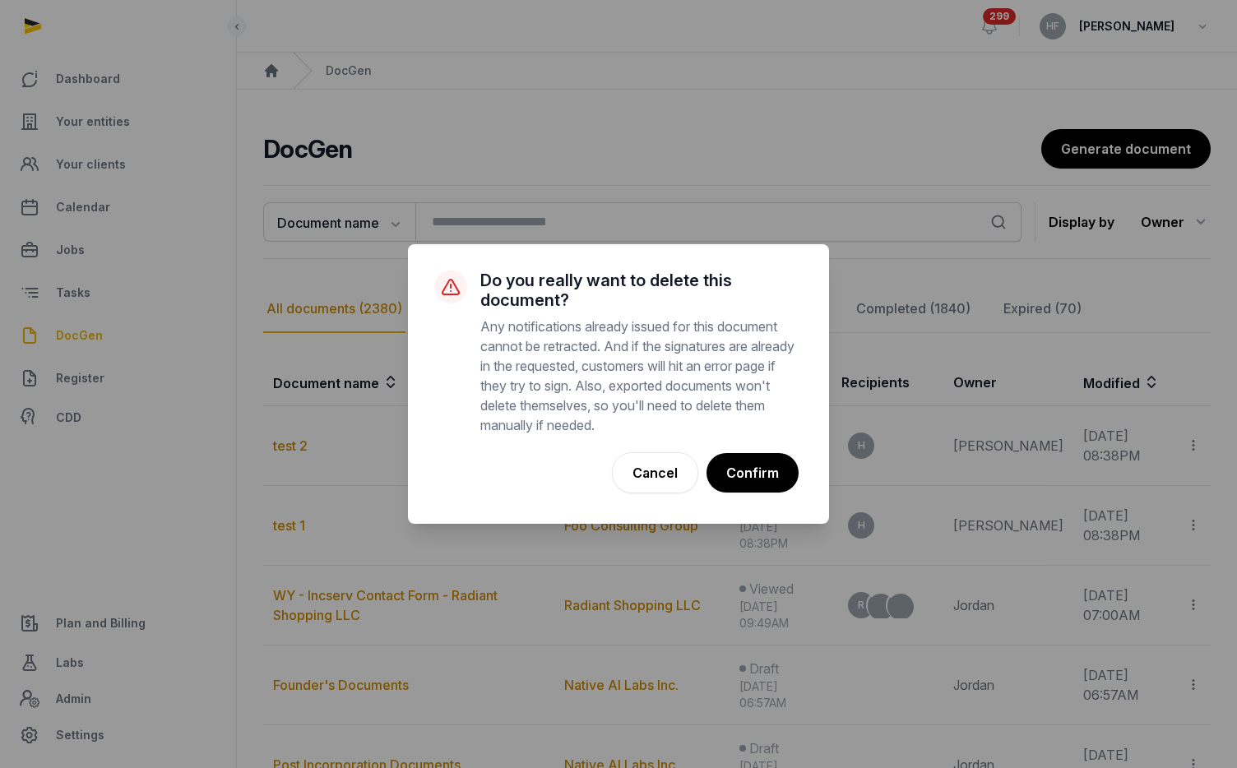
click at [766, 470] on button "Confirm" at bounding box center [752, 472] width 92 height 39
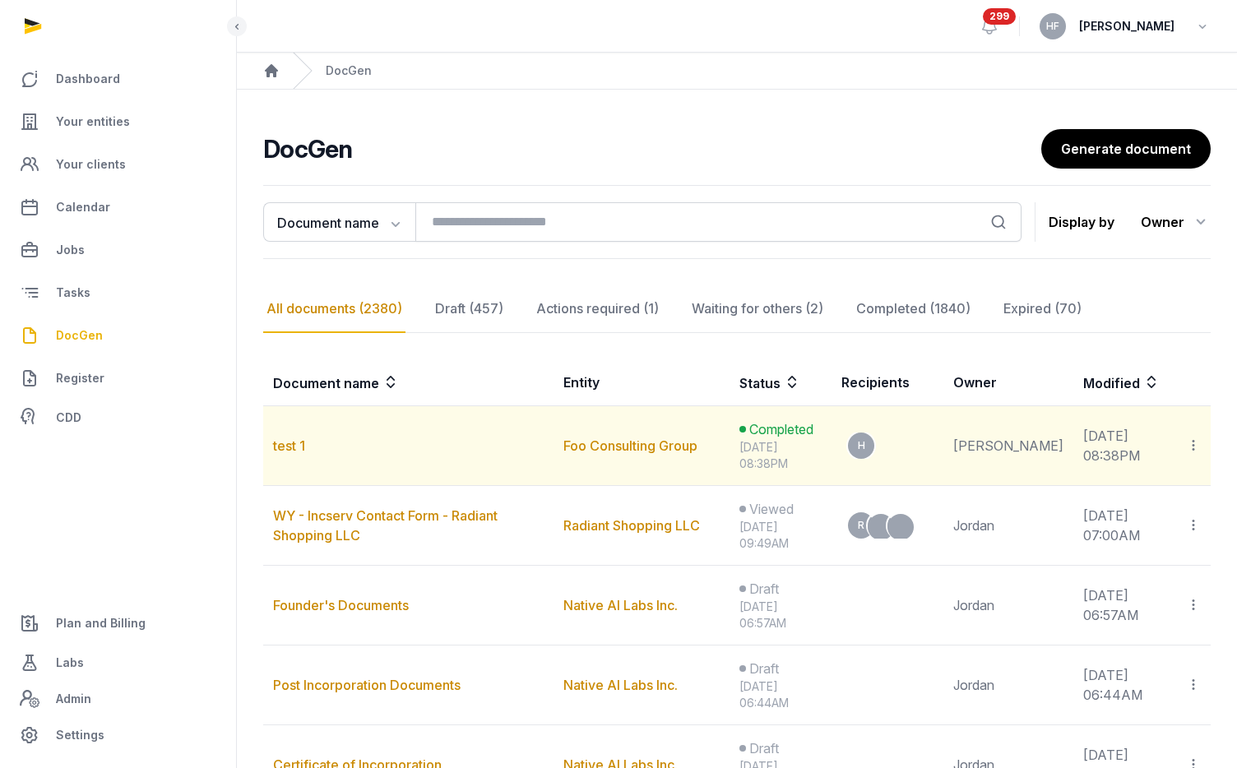
click at [1197, 446] on icon at bounding box center [1193, 445] width 15 height 17
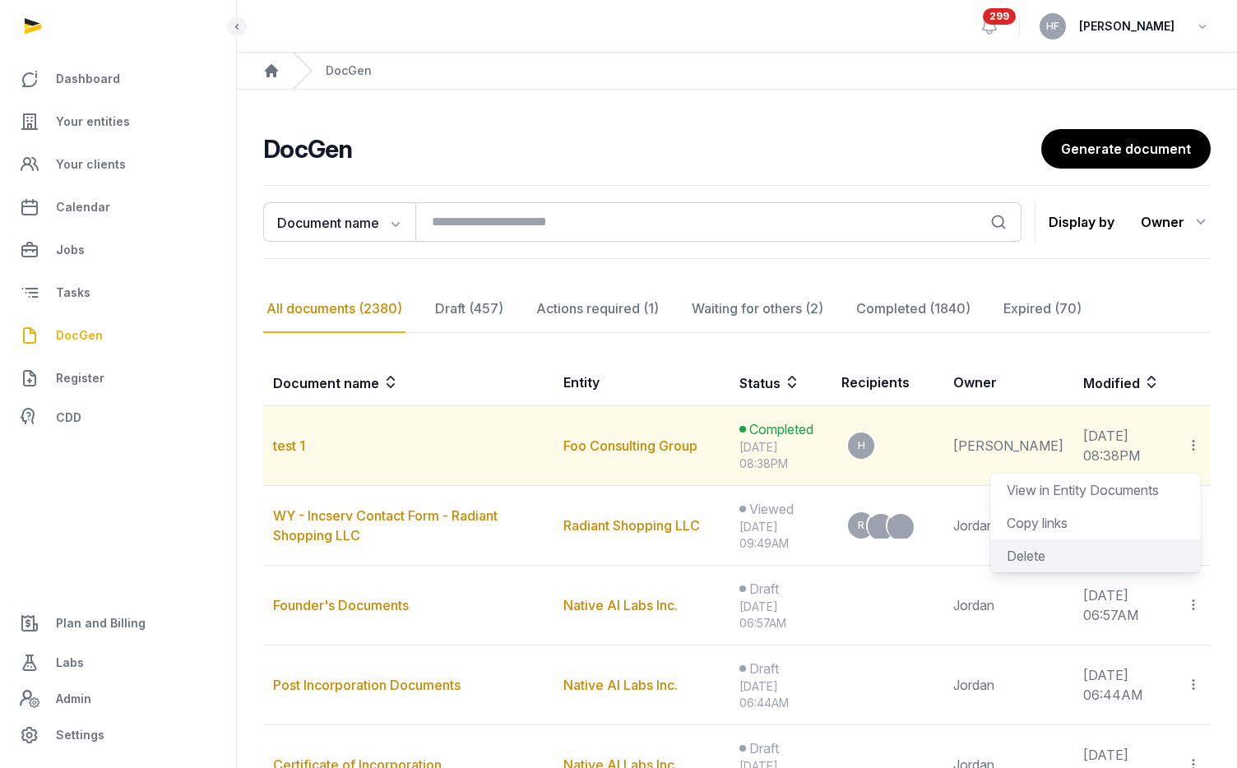
click at [1094, 550] on div "Delete" at bounding box center [1095, 556] width 211 height 33
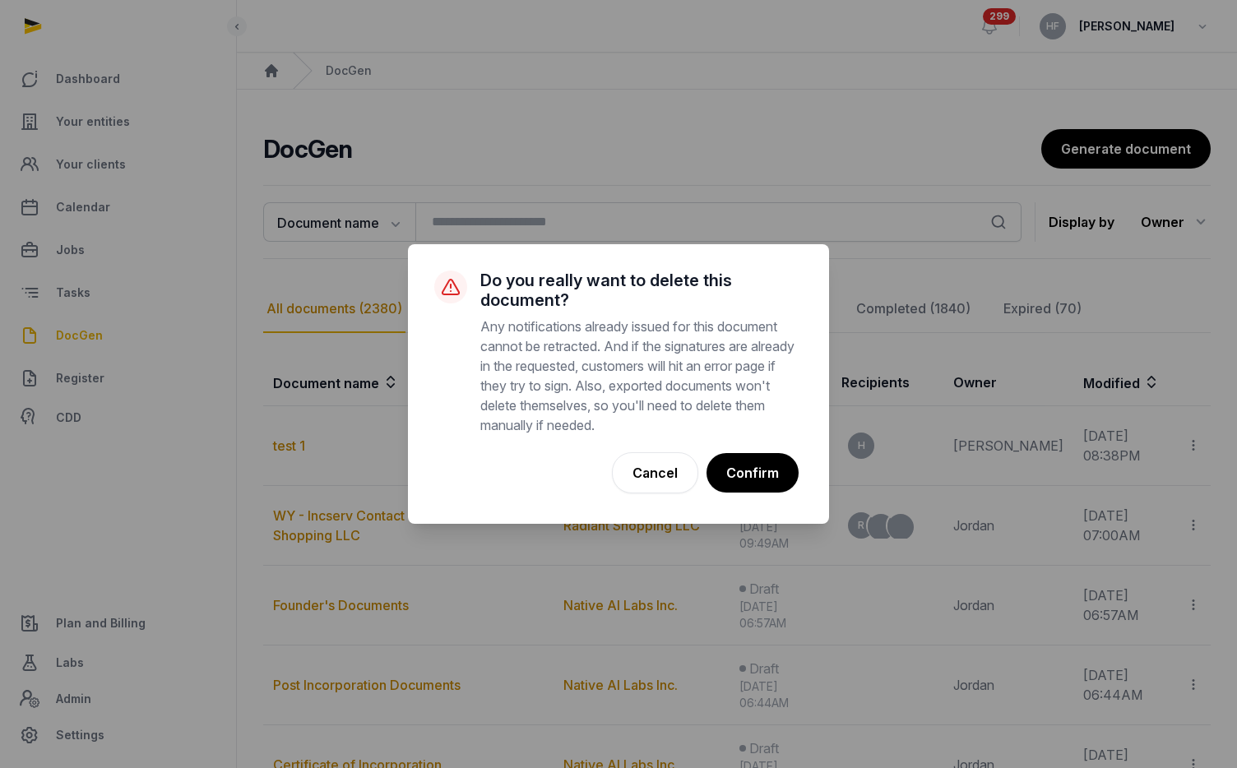
click at [744, 475] on button "Confirm" at bounding box center [752, 472] width 92 height 39
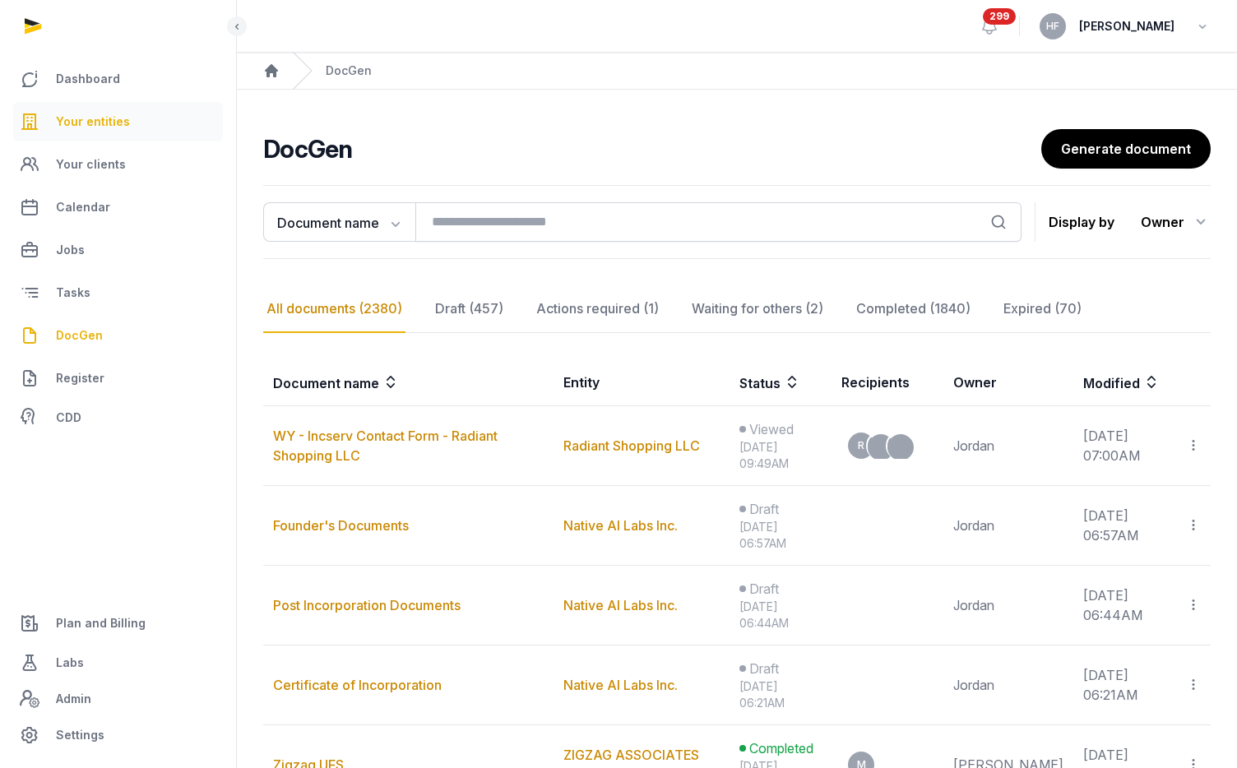
click at [104, 120] on span "Your entities" at bounding box center [93, 122] width 74 height 20
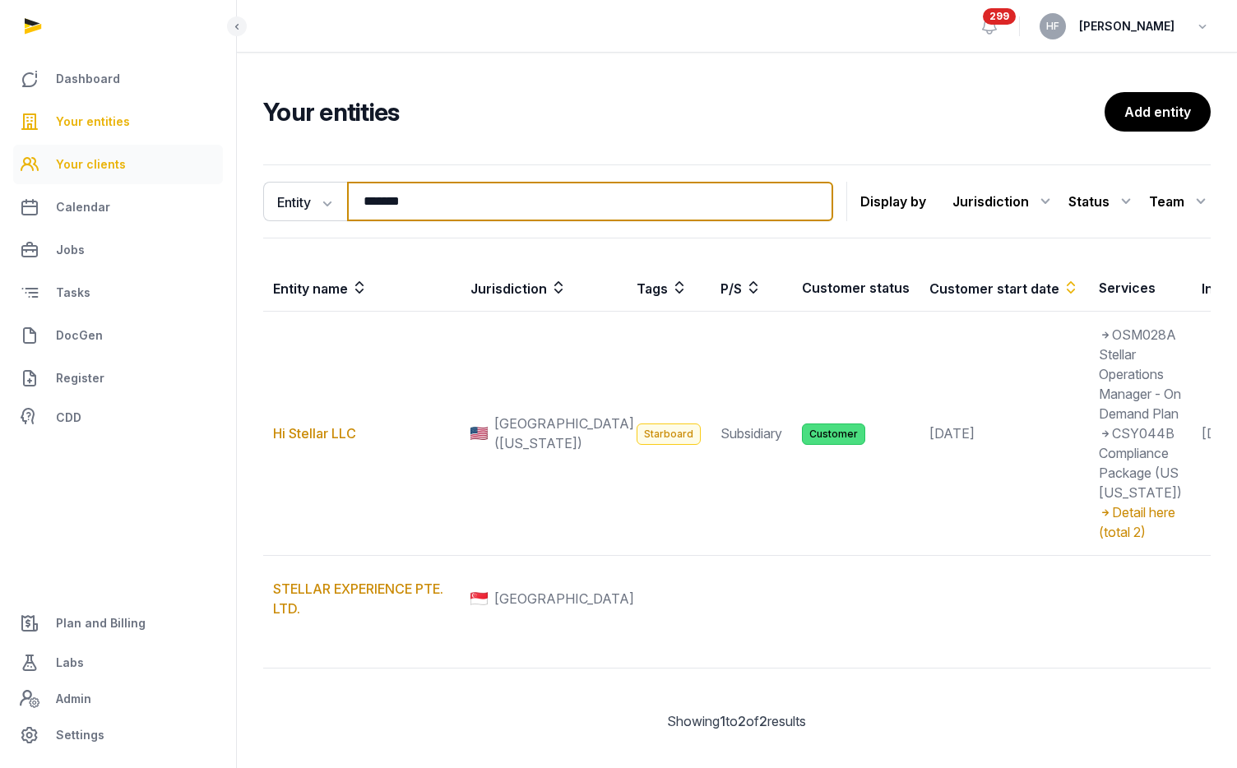
drag, startPoint x: 422, startPoint y: 198, endPoint x: 124, endPoint y: 168, distance: 299.3
click at [151, 167] on div "Dashboard Your entities Your clients Calendar Jobs Tasks DocGen Register CDD Pl…" at bounding box center [618, 395] width 1237 height 790
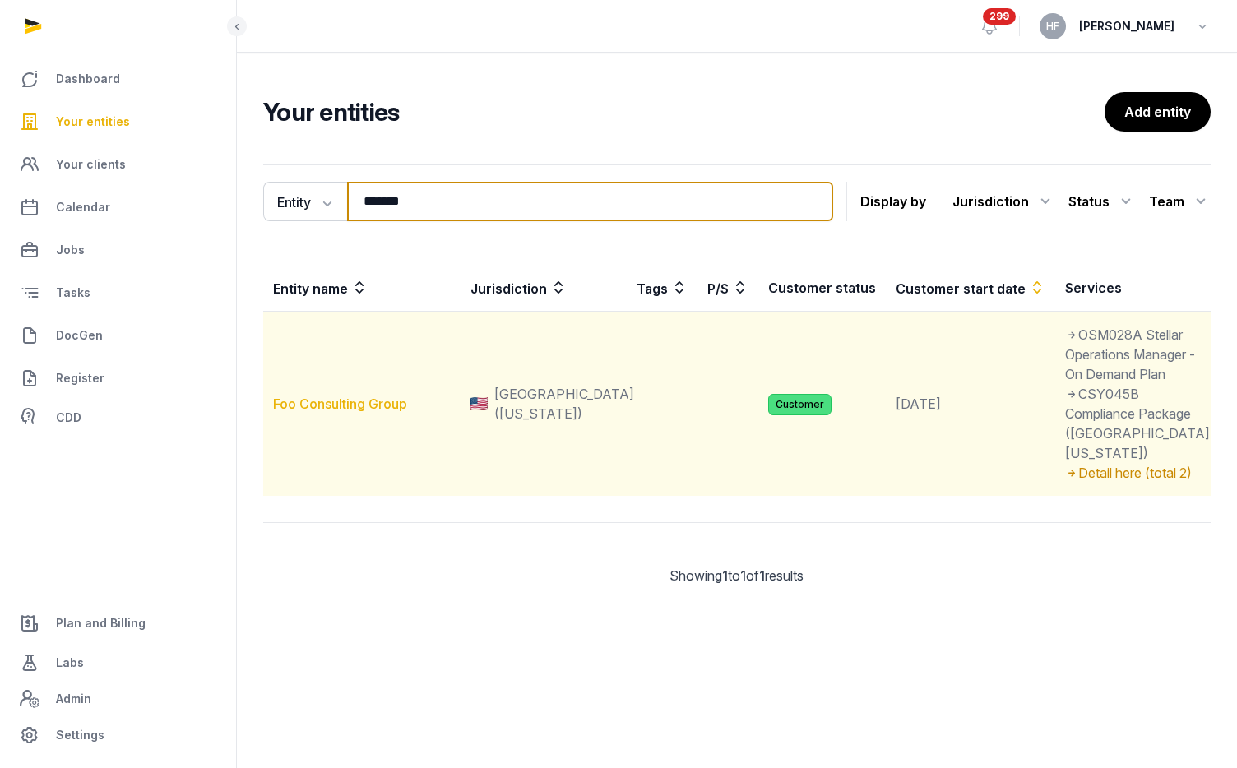
type input "*******"
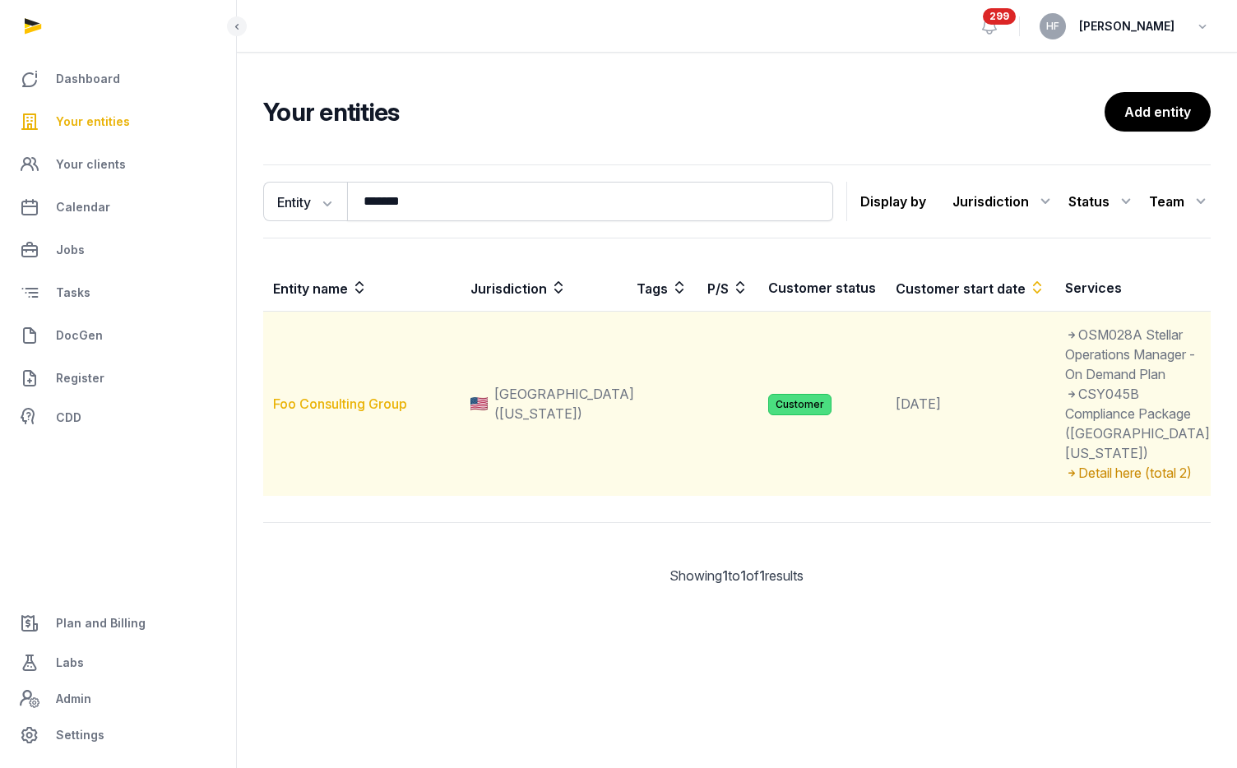
click at [331, 412] on link "Foo Consulting Group" at bounding box center [340, 404] width 134 height 16
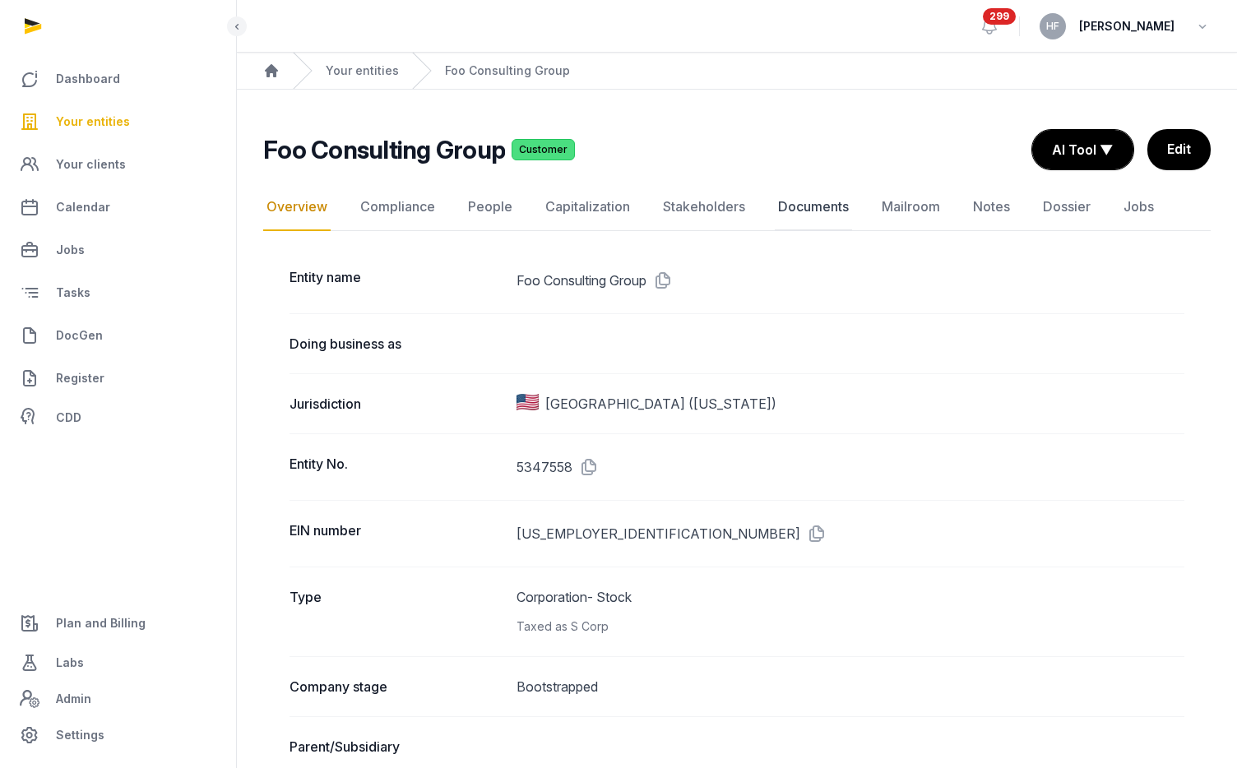
click at [816, 200] on link "Documents" at bounding box center [813, 207] width 77 height 48
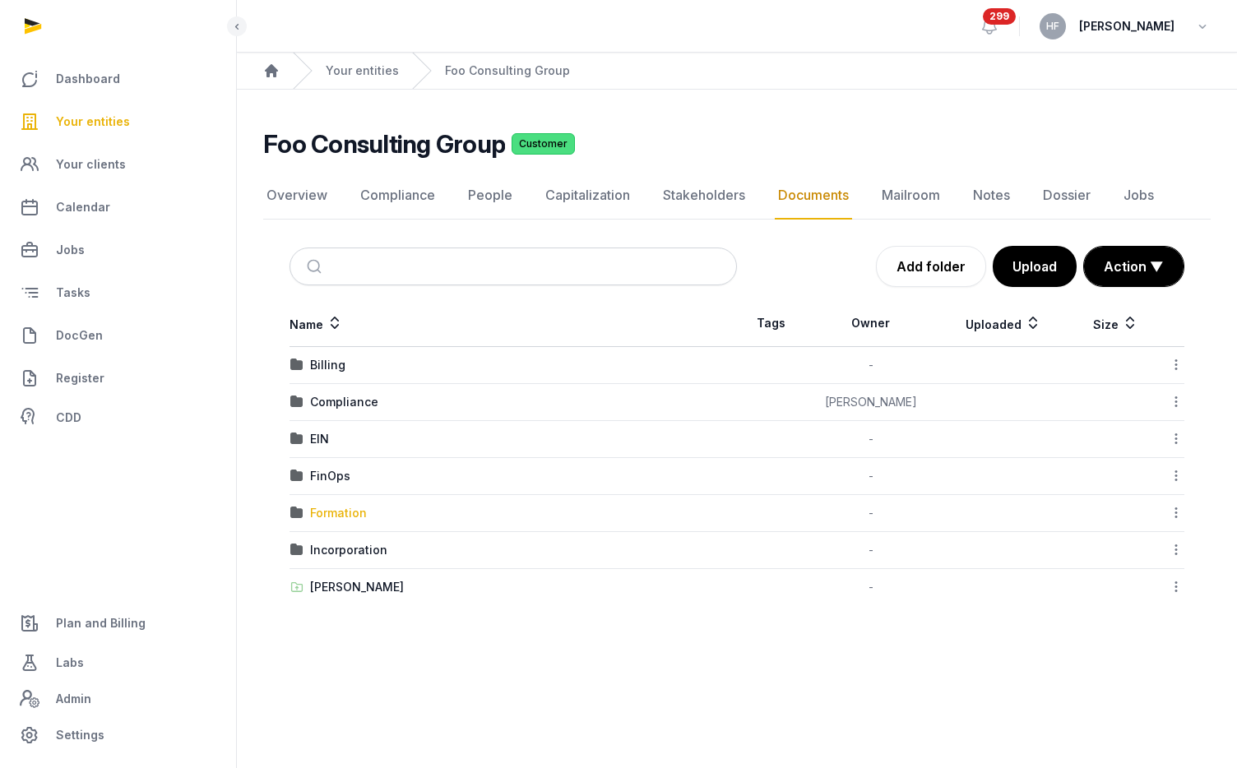
click at [345, 514] on div "Formation" at bounding box center [338, 513] width 57 height 16
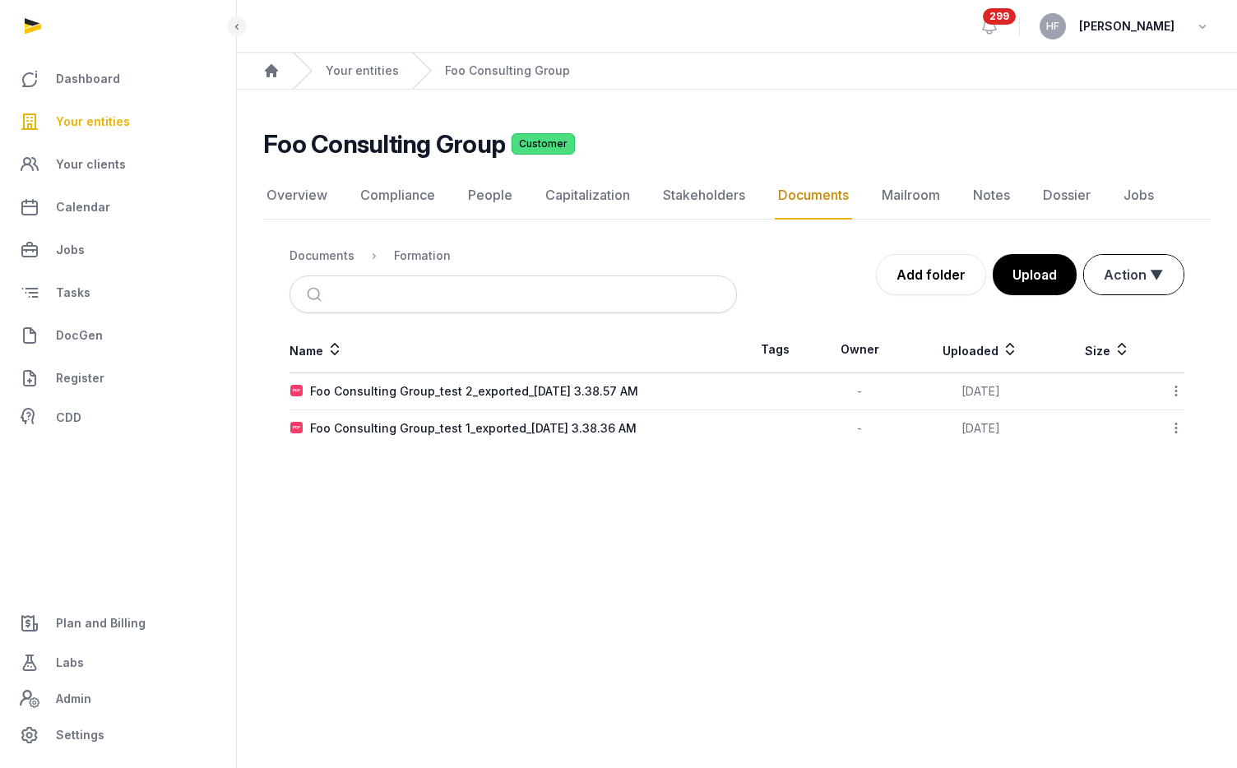
click at [1126, 285] on button "Action ▼" at bounding box center [1134, 274] width 100 height 39
click at [1108, 372] on div "Delete" at bounding box center [1119, 375] width 132 height 33
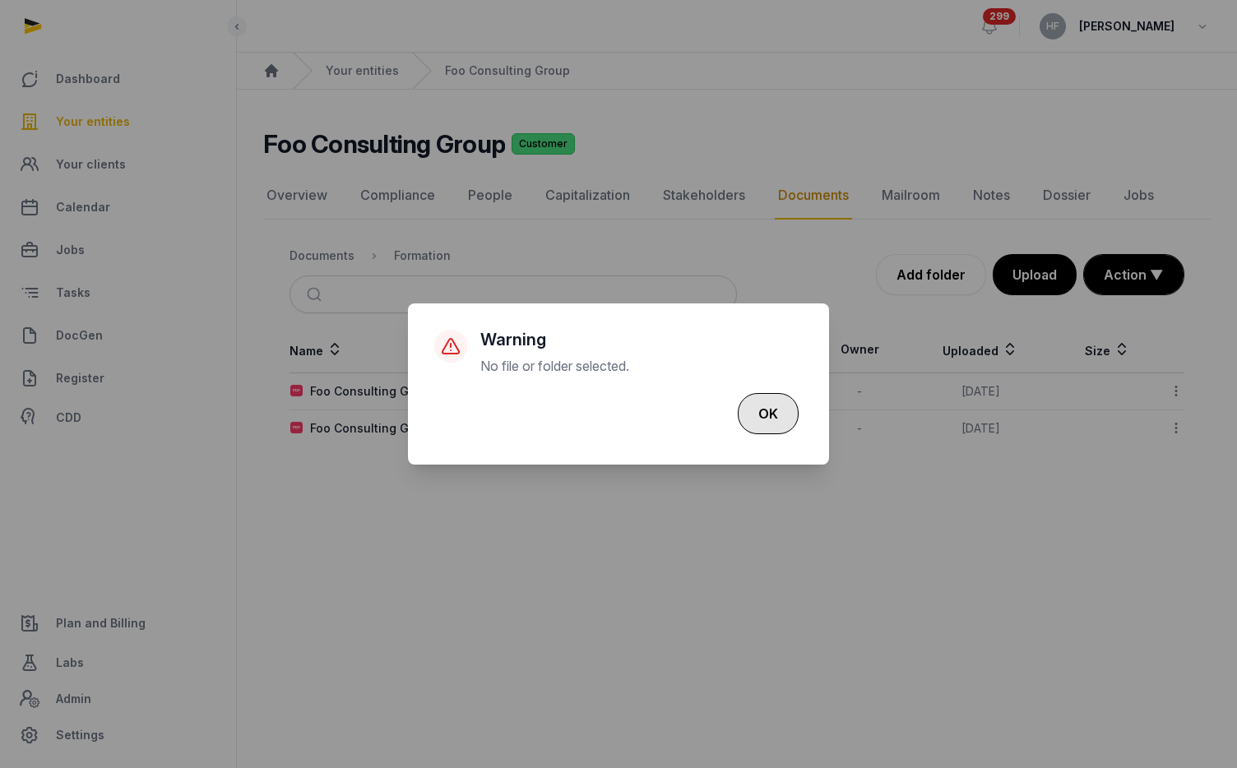
click at [781, 410] on button "OK" at bounding box center [768, 413] width 61 height 41
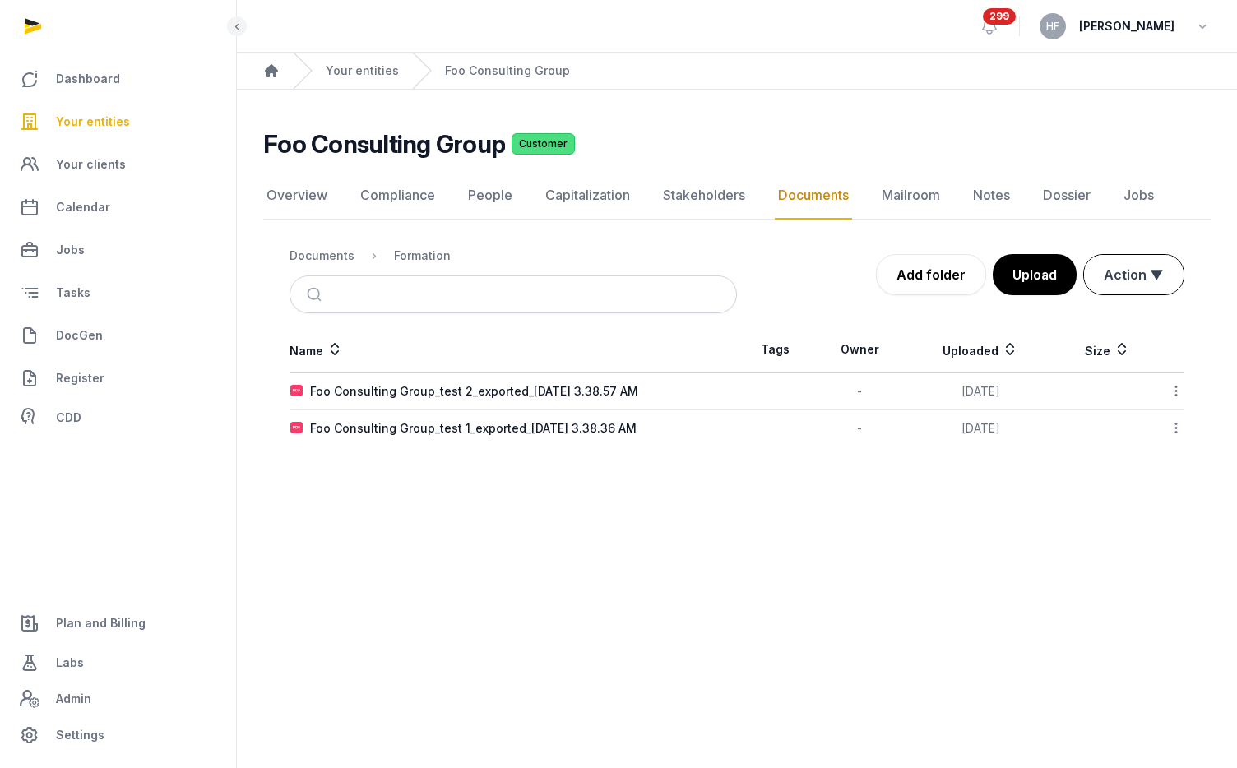
click at [1131, 276] on button "Action ▼" at bounding box center [1134, 274] width 100 height 39
click at [1110, 305] on div "Start select" at bounding box center [1119, 310] width 132 height 33
click at [1141, 286] on button "Action ▼" at bounding box center [1134, 274] width 100 height 39
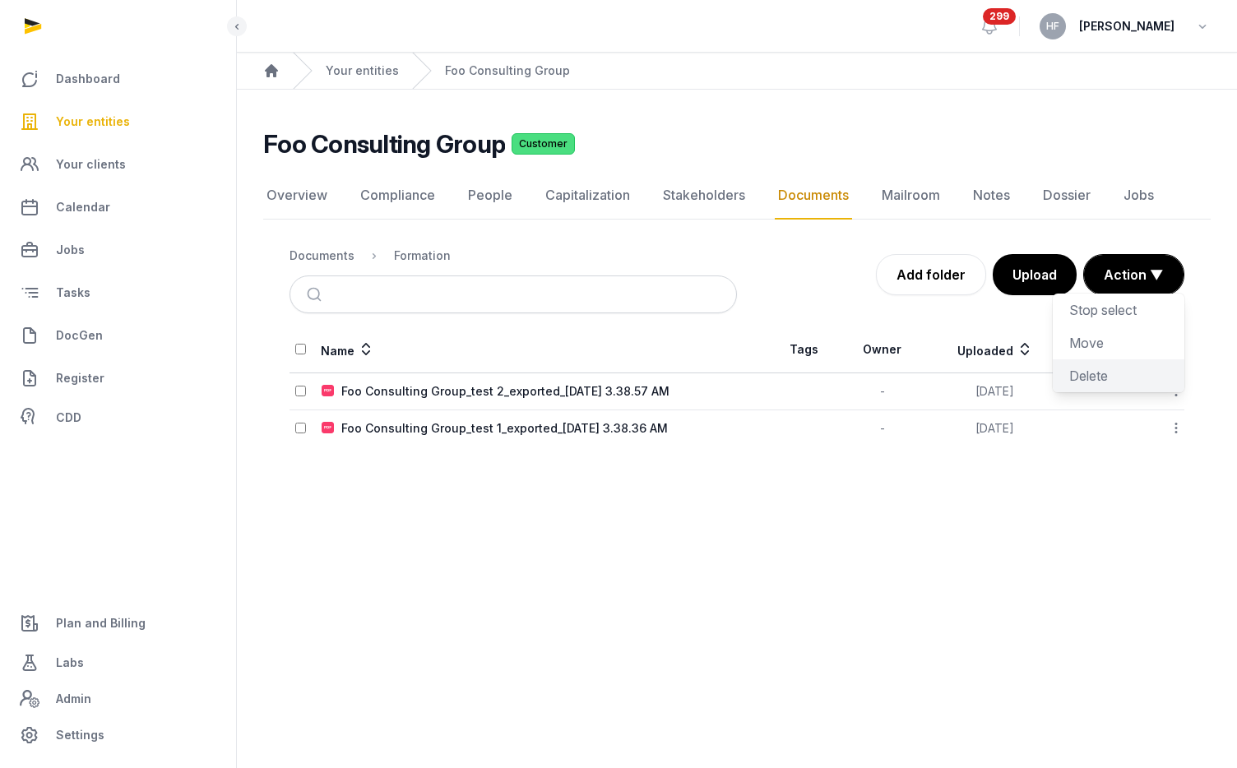
click at [1104, 365] on div "Delete" at bounding box center [1119, 375] width 132 height 33
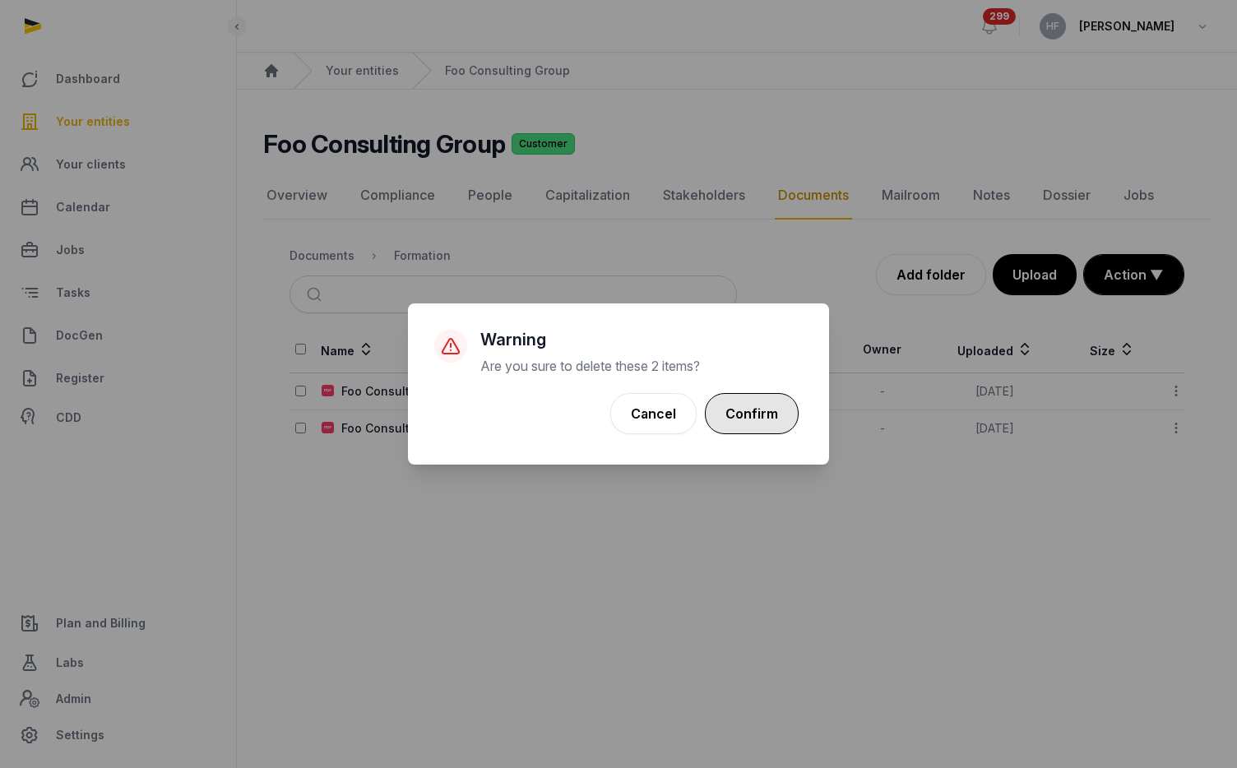
click at [772, 412] on button "Confirm" at bounding box center [752, 413] width 94 height 41
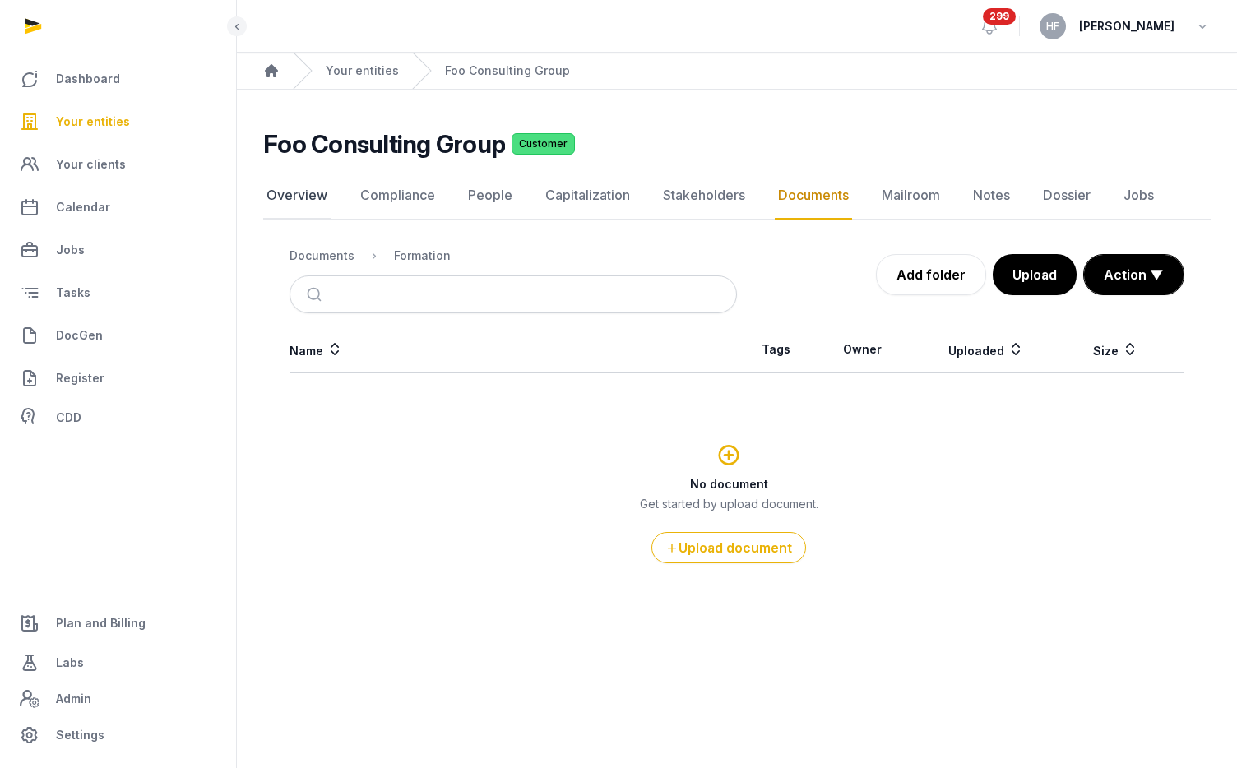
click at [288, 196] on link "Overview" at bounding box center [296, 196] width 67 height 48
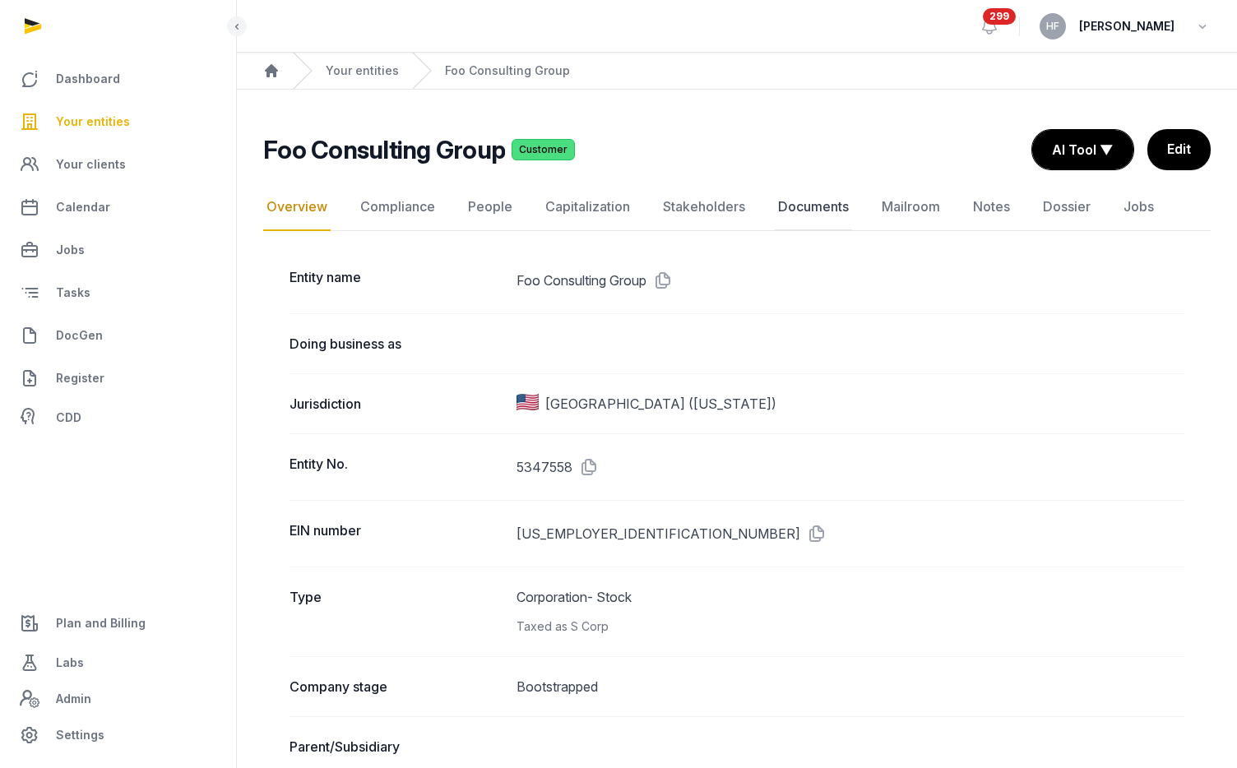
click at [805, 211] on link "Documents" at bounding box center [813, 207] width 77 height 48
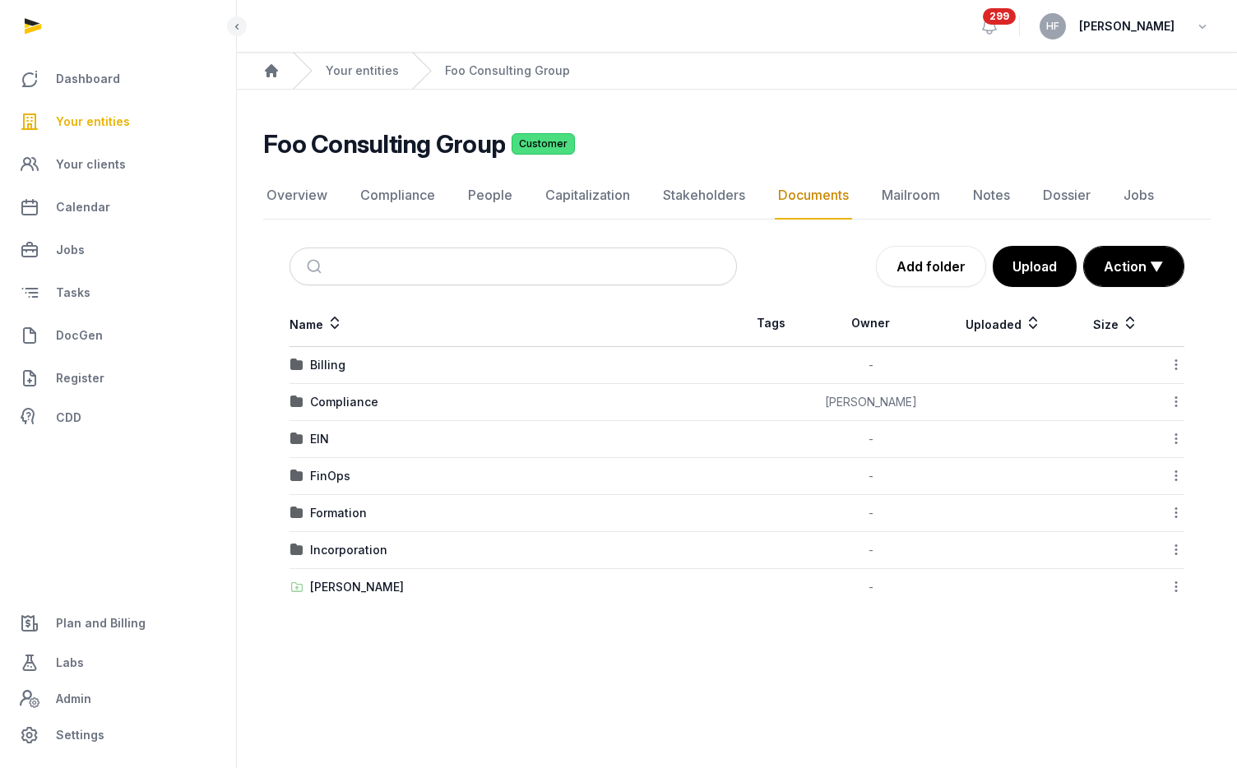
click at [369, 558] on td "Incorporation" at bounding box center [513, 550] width 447 height 37
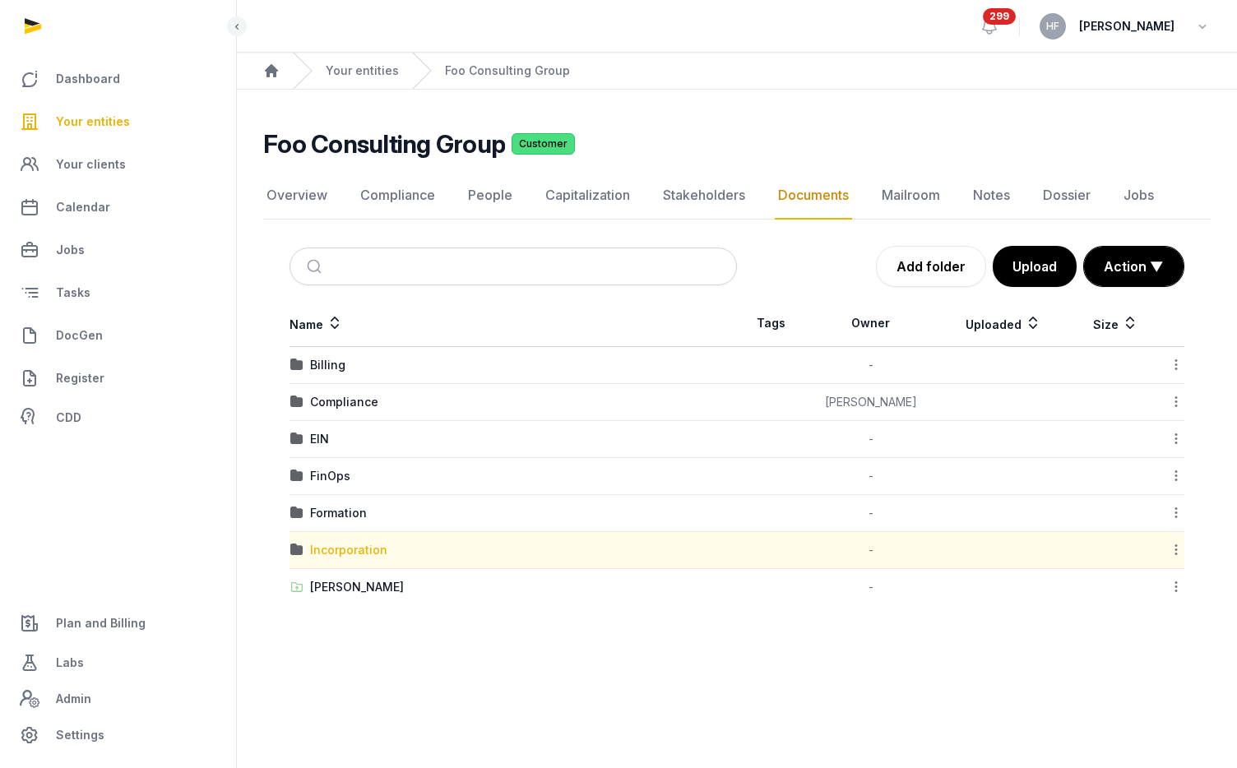
click at [369, 557] on div "Incorporation" at bounding box center [348, 550] width 77 height 16
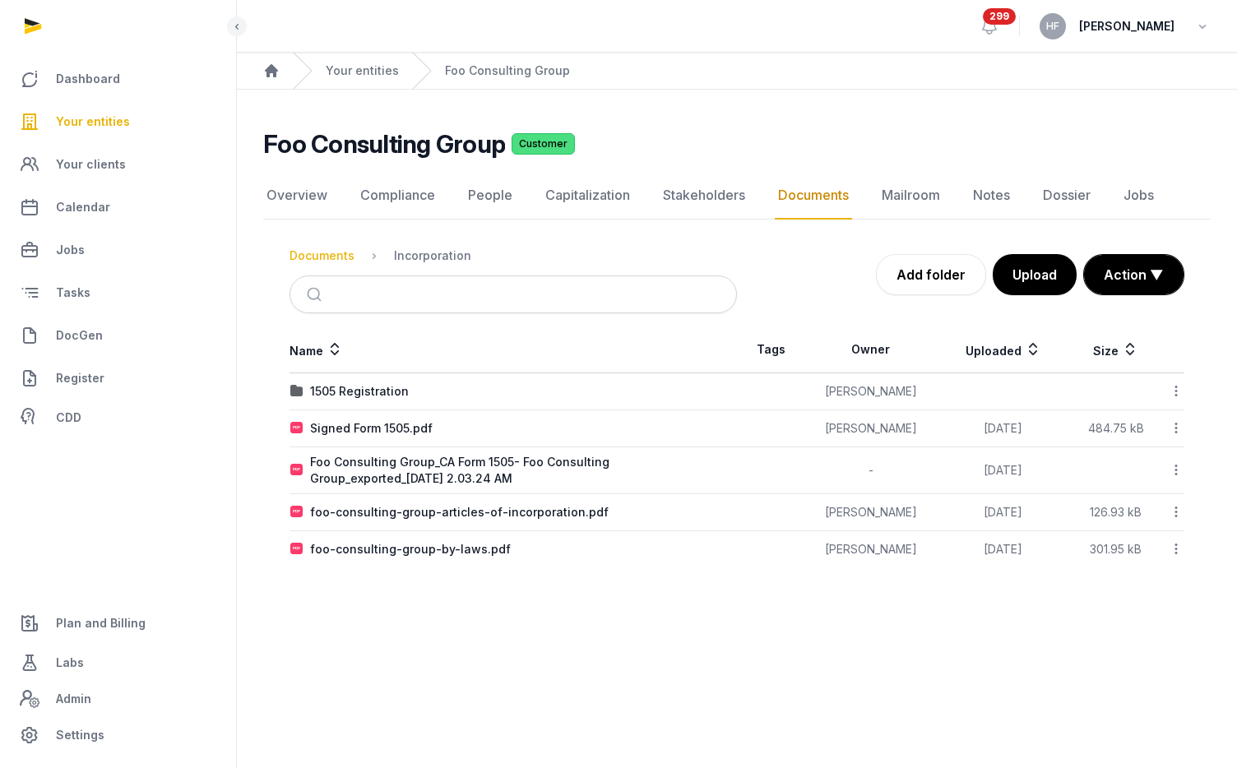
click at [331, 250] on div "Documents" at bounding box center [322, 256] width 65 height 16
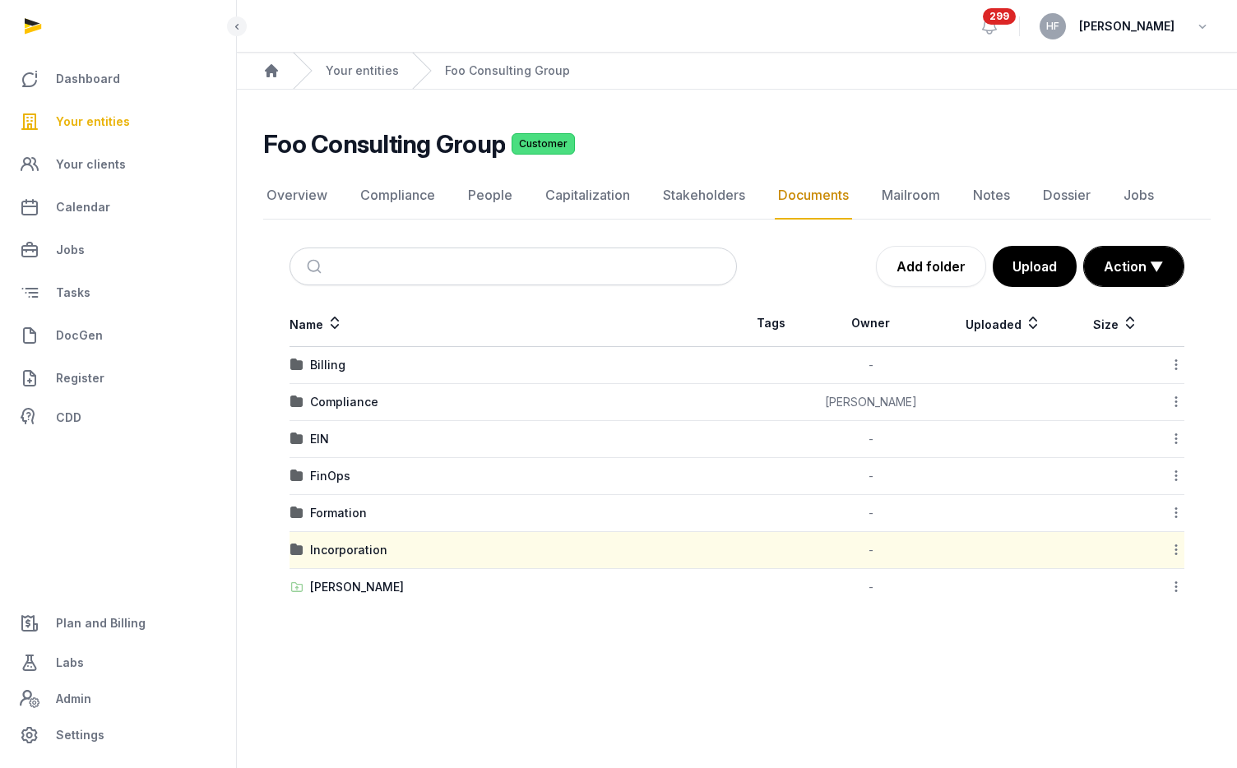
click at [1172, 511] on icon at bounding box center [1176, 512] width 15 height 17
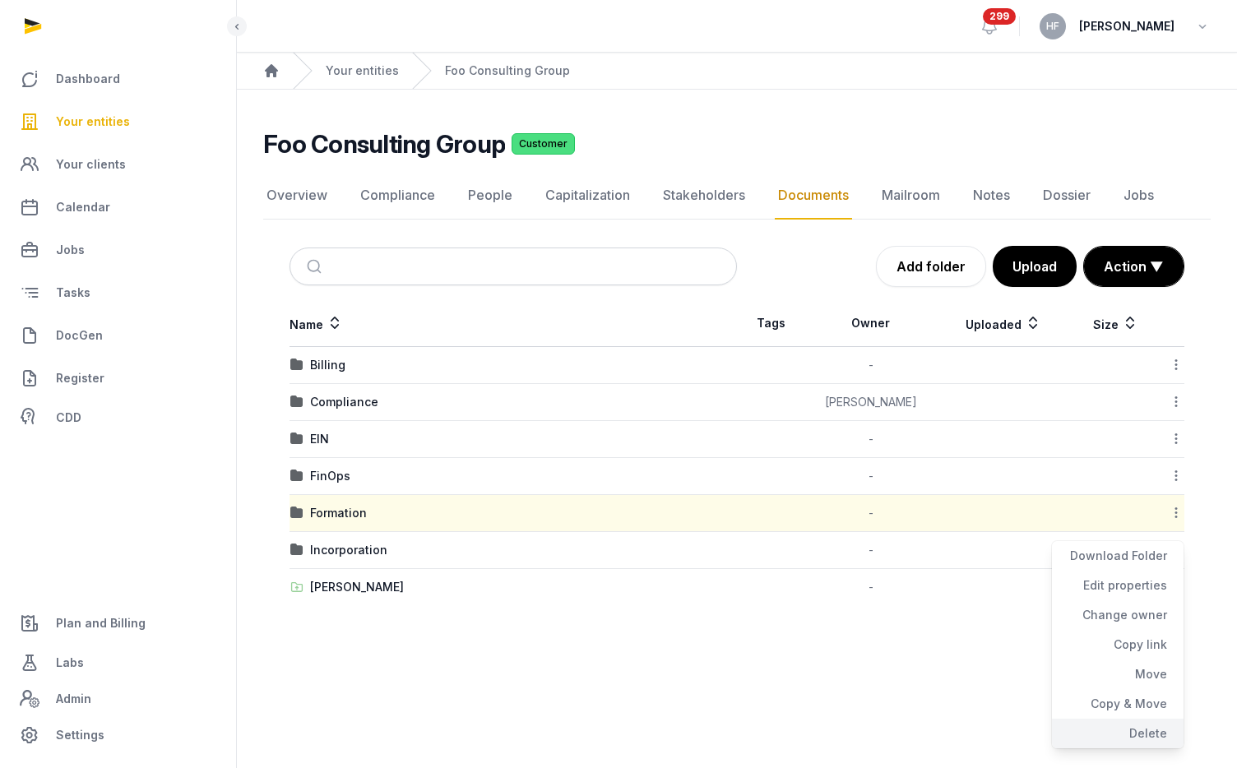
click at [1134, 730] on div "Delete" at bounding box center [1118, 734] width 132 height 30
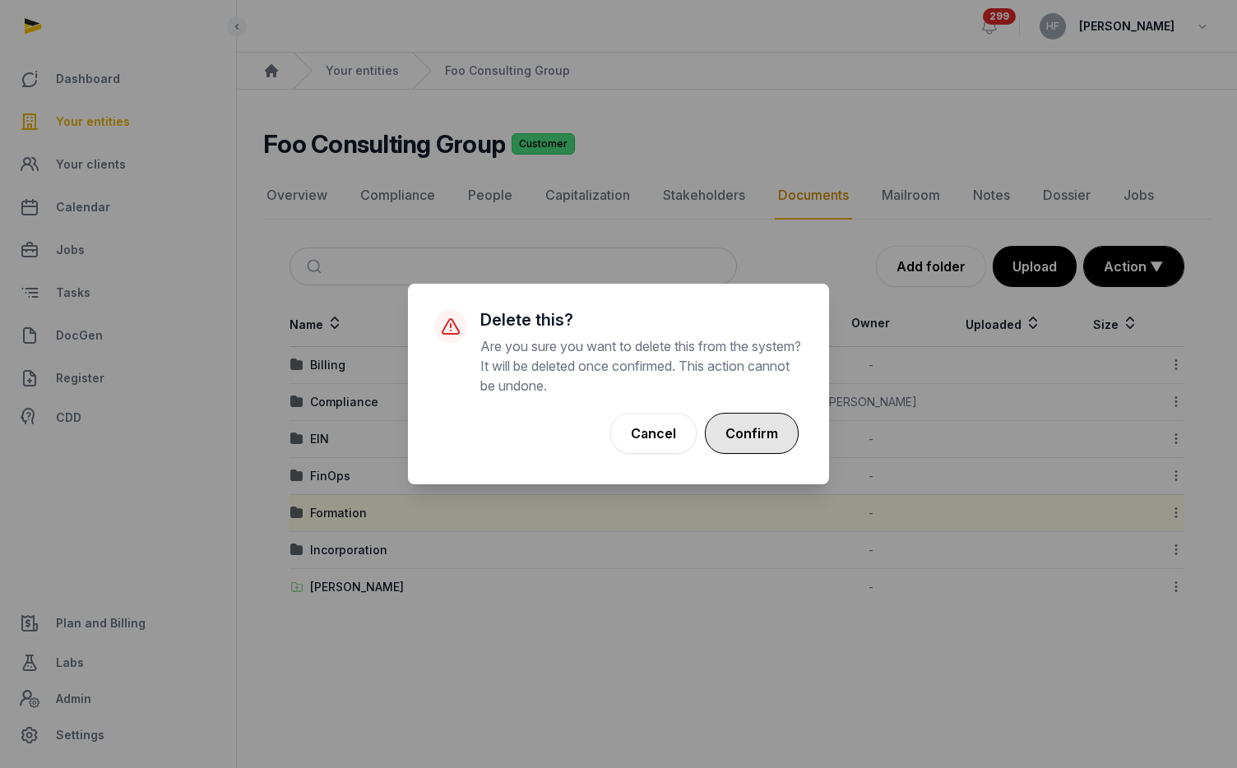
click at [757, 433] on button "Confirm" at bounding box center [752, 433] width 94 height 41
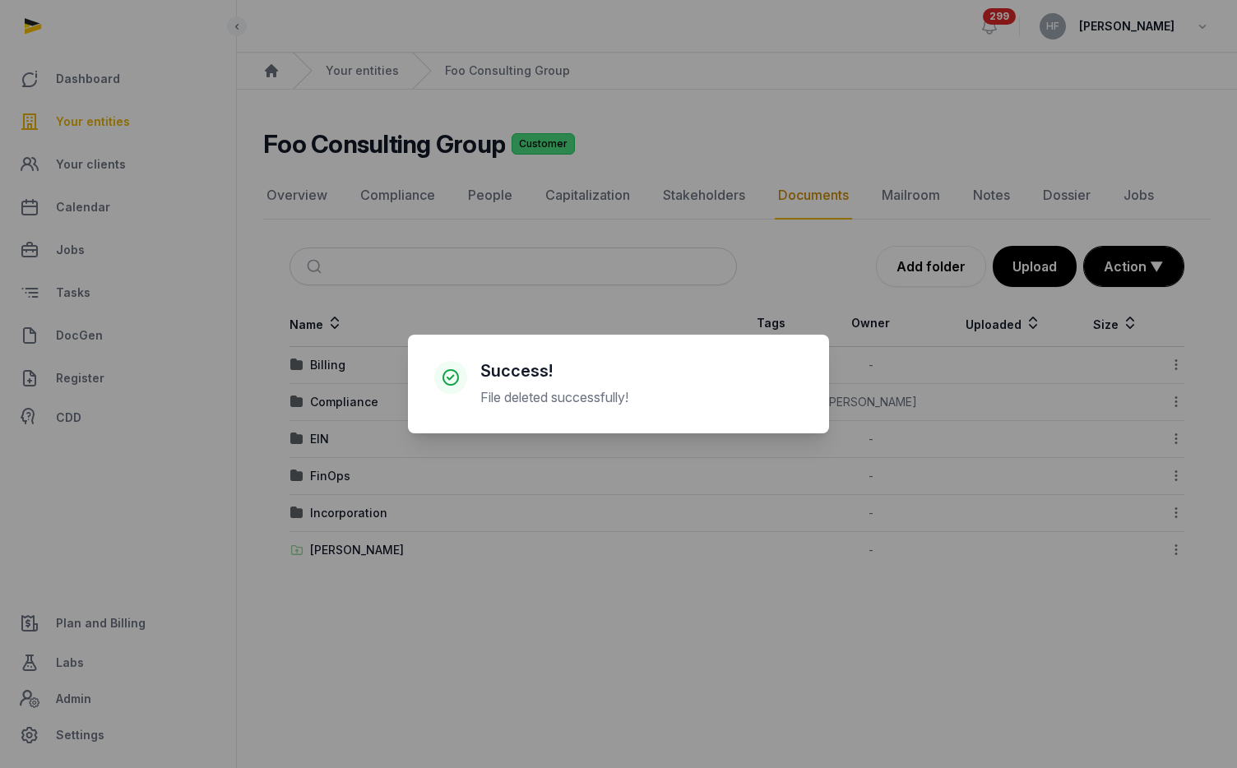
click at [1178, 510] on div "× Success! File deleted successfully! Cancel No OK" at bounding box center [618, 384] width 1237 height 768
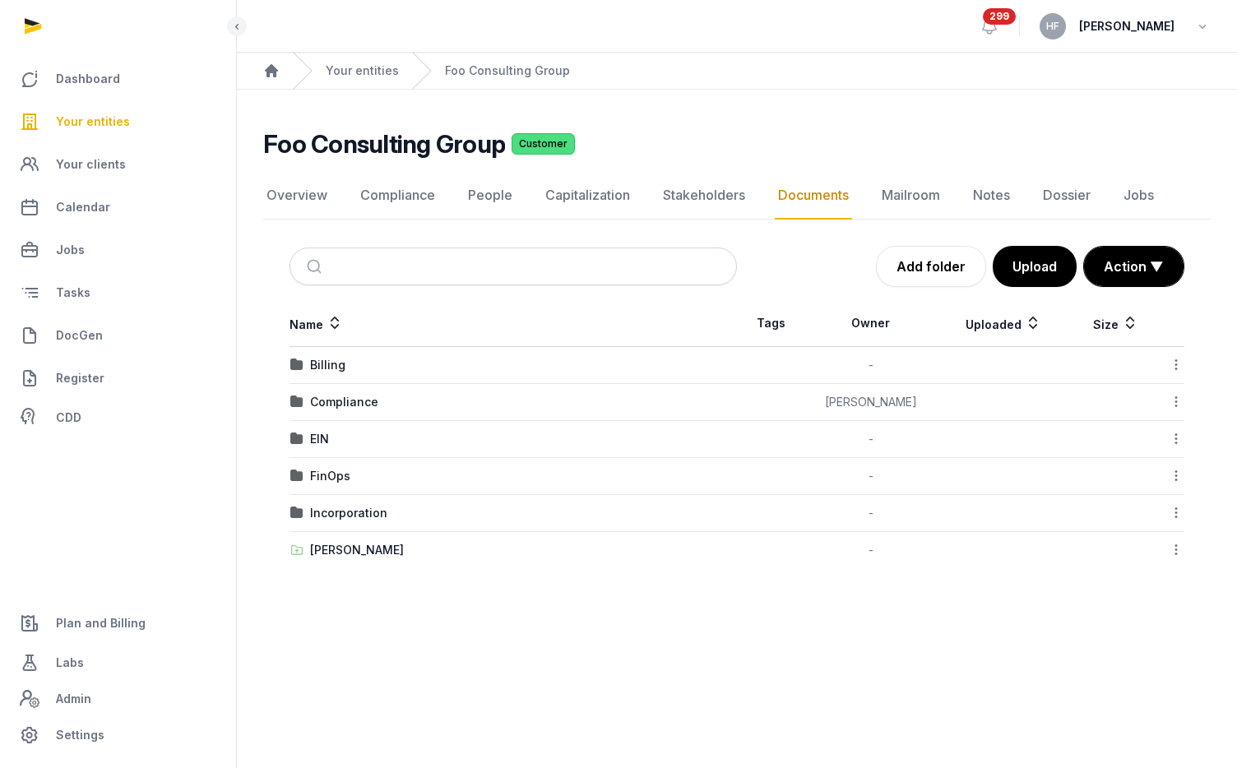
click at [1178, 511] on icon at bounding box center [1176, 512] width 15 height 17
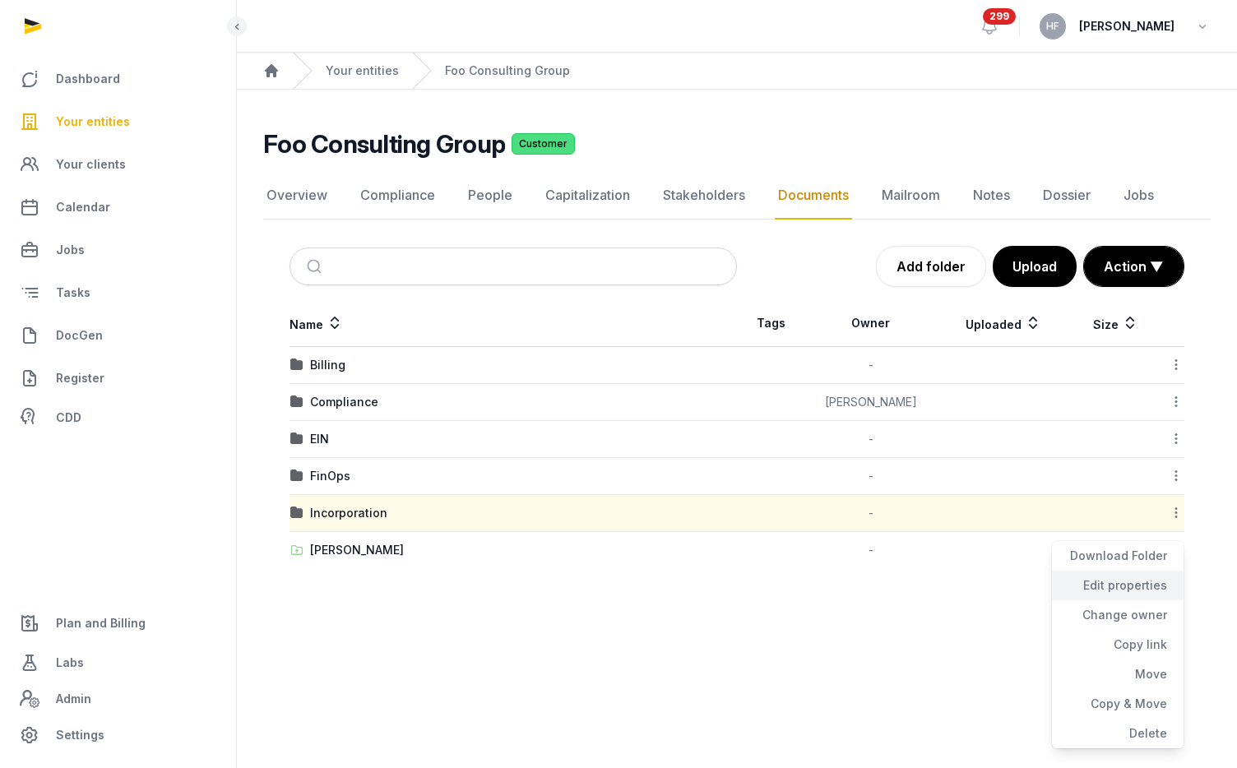
click at [1142, 586] on div "Edit properties" at bounding box center [1118, 586] width 132 height 30
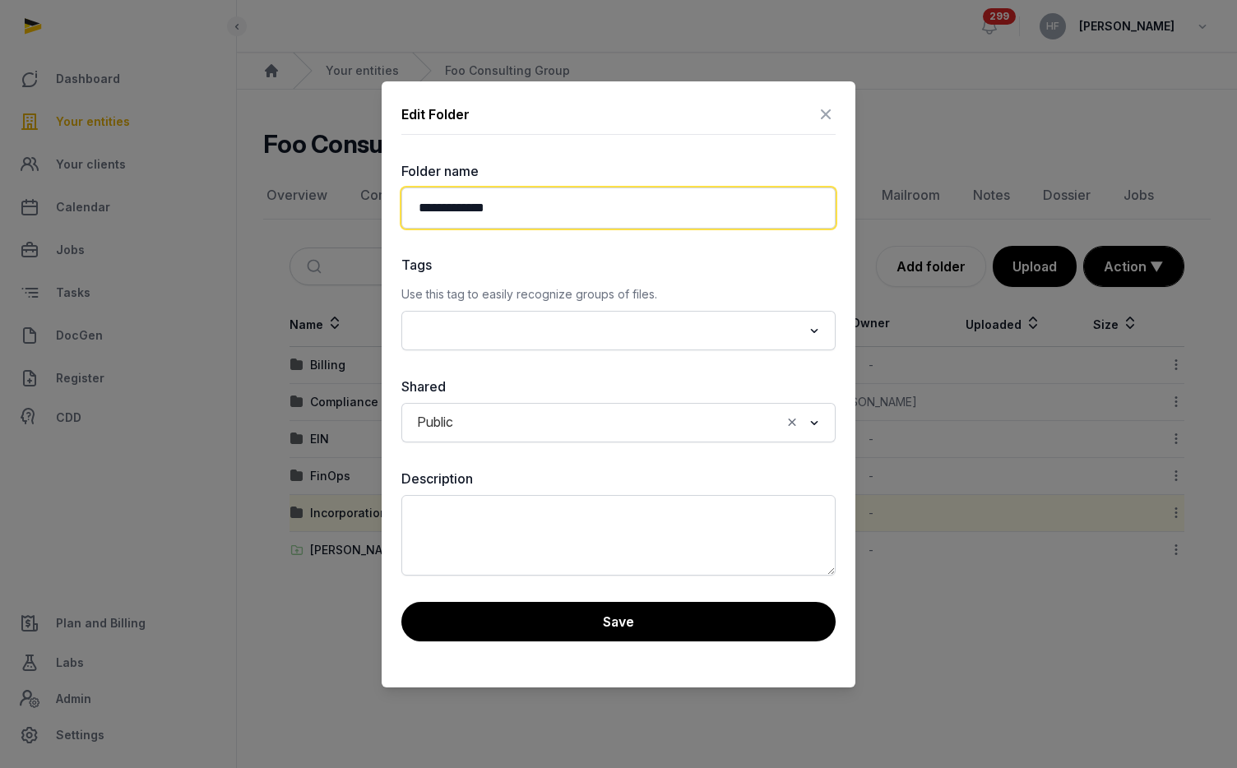
drag, startPoint x: 532, startPoint y: 207, endPoint x: 223, endPoint y: 206, distance: 309.2
click at [223, 206] on div "**********" at bounding box center [618, 384] width 1237 height 768
type input "*********"
click at [605, 635] on button "Save" at bounding box center [618, 621] width 434 height 39
